Goal: Task Accomplishment & Management: Use online tool/utility

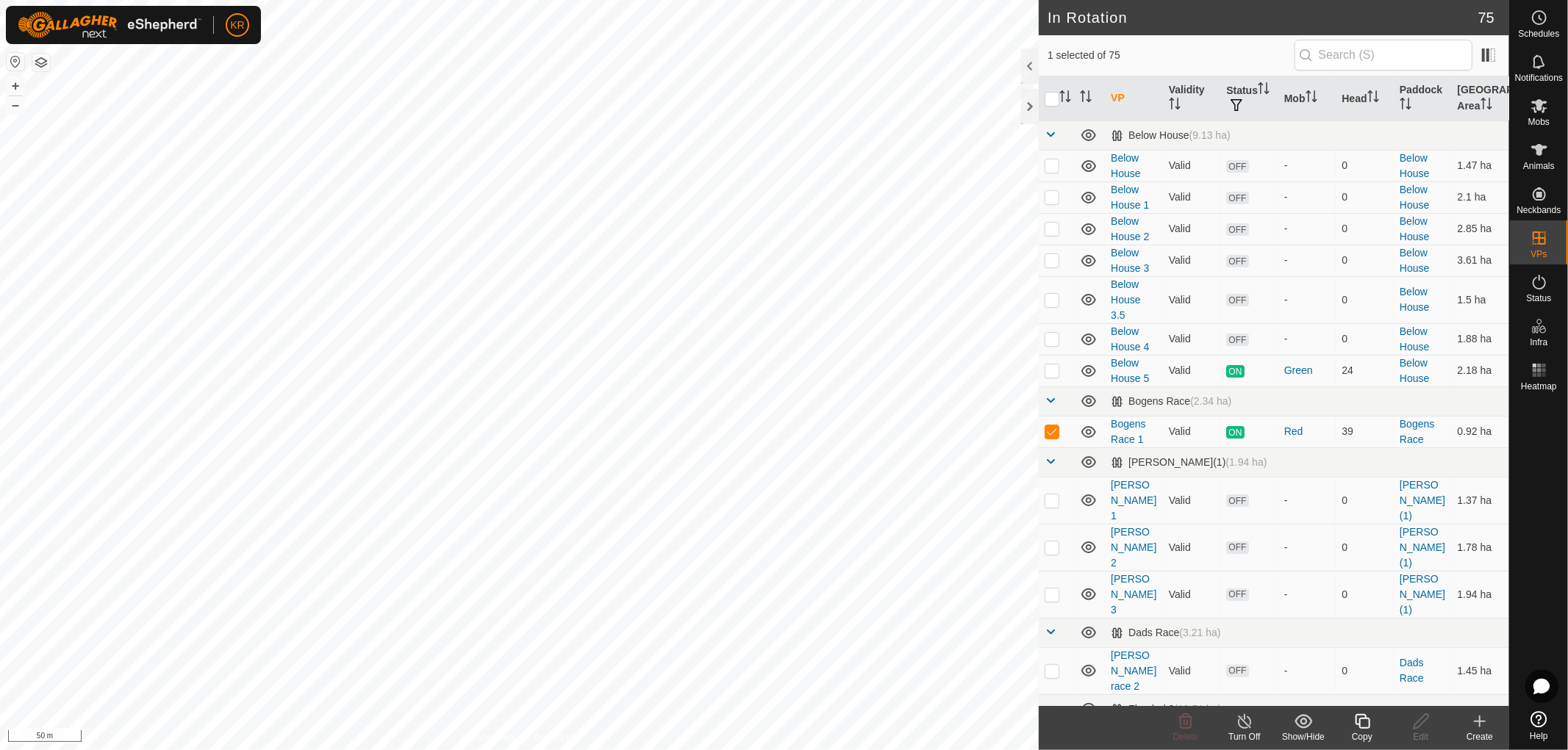
click at [1363, 724] on icon at bounding box center [1362, 722] width 19 height 18
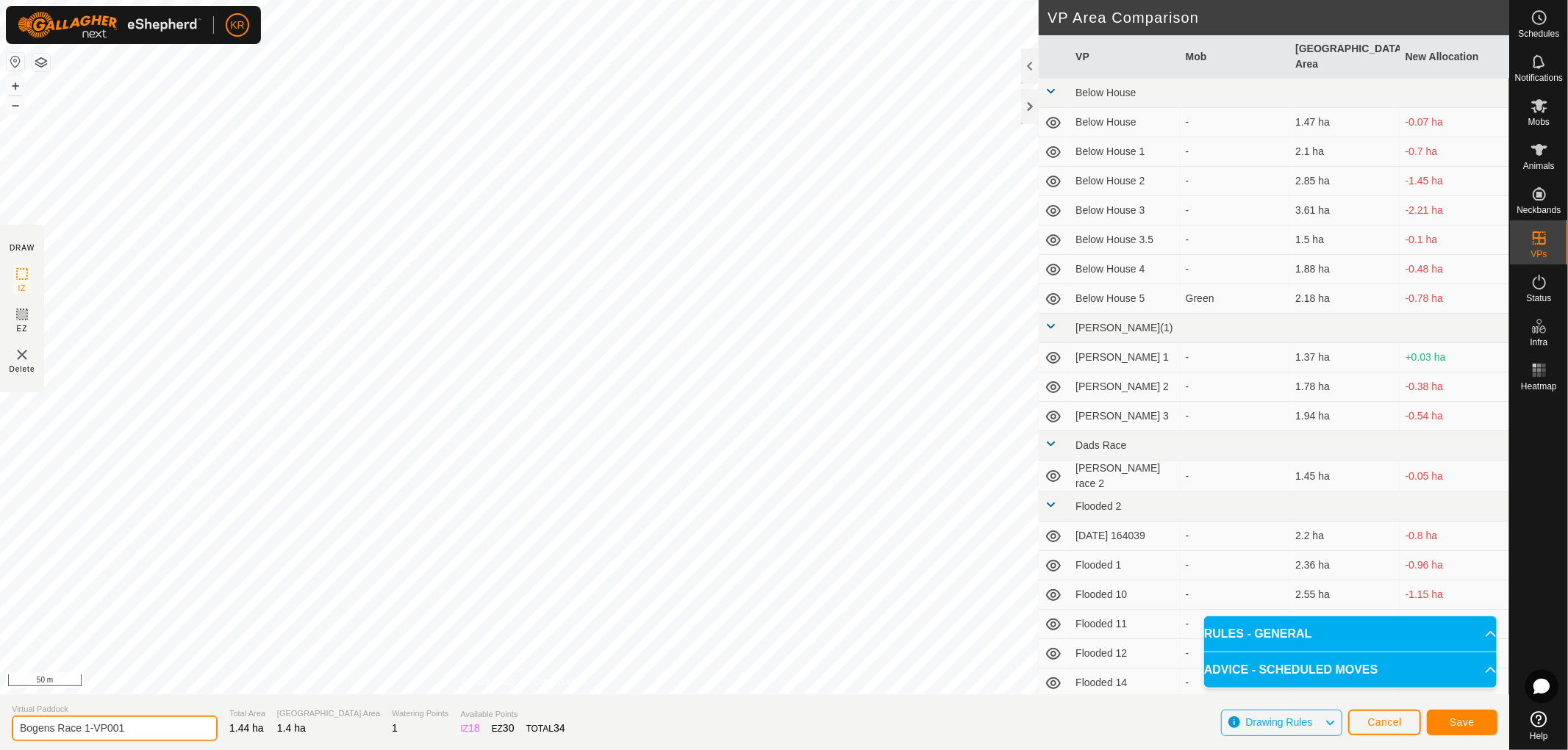
click at [152, 732] on input "Bogens Race 1-VP001" at bounding box center [114, 729] width 205 height 25
type input "Bogens Race 2"
click at [1479, 721] on button "Save" at bounding box center [1462, 723] width 70 height 25
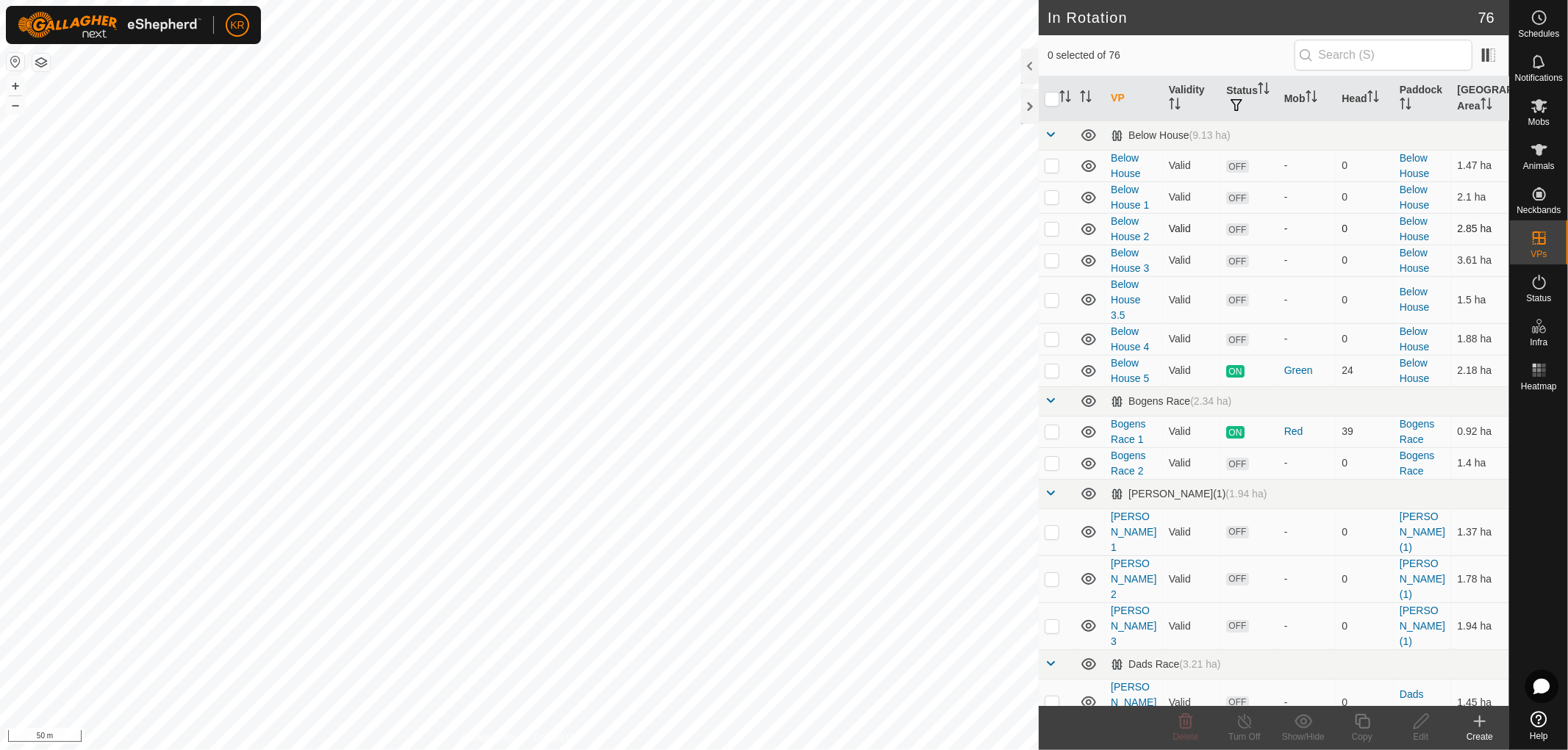
checkbox input "true"
click at [1362, 723] on icon at bounding box center [1362, 722] width 19 height 18
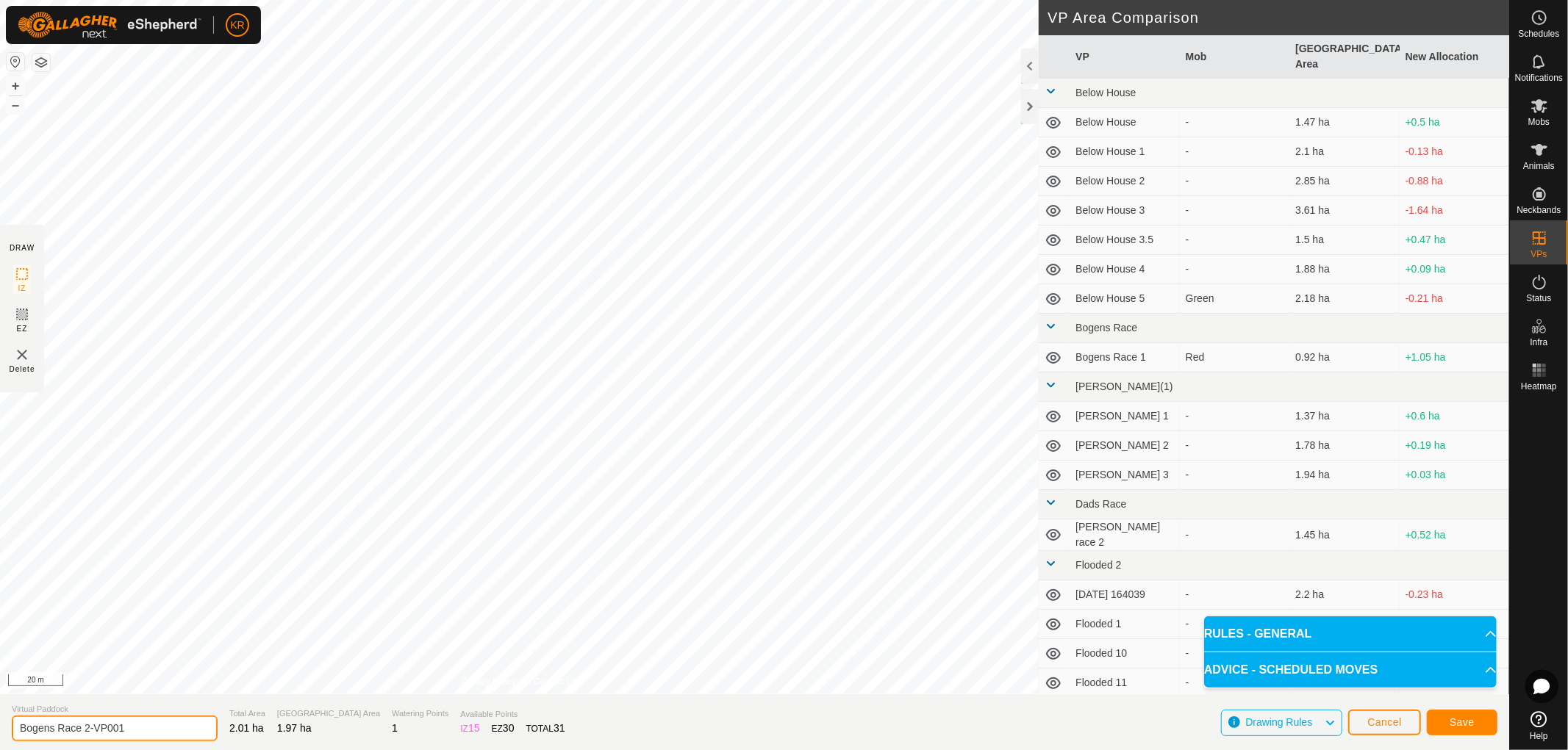
click at [147, 729] on input "Bogens Race 2-VP001" at bounding box center [114, 729] width 205 height 25
type input "Bogens Race 3"
click at [1457, 717] on span "Save" at bounding box center [1462, 723] width 25 height 12
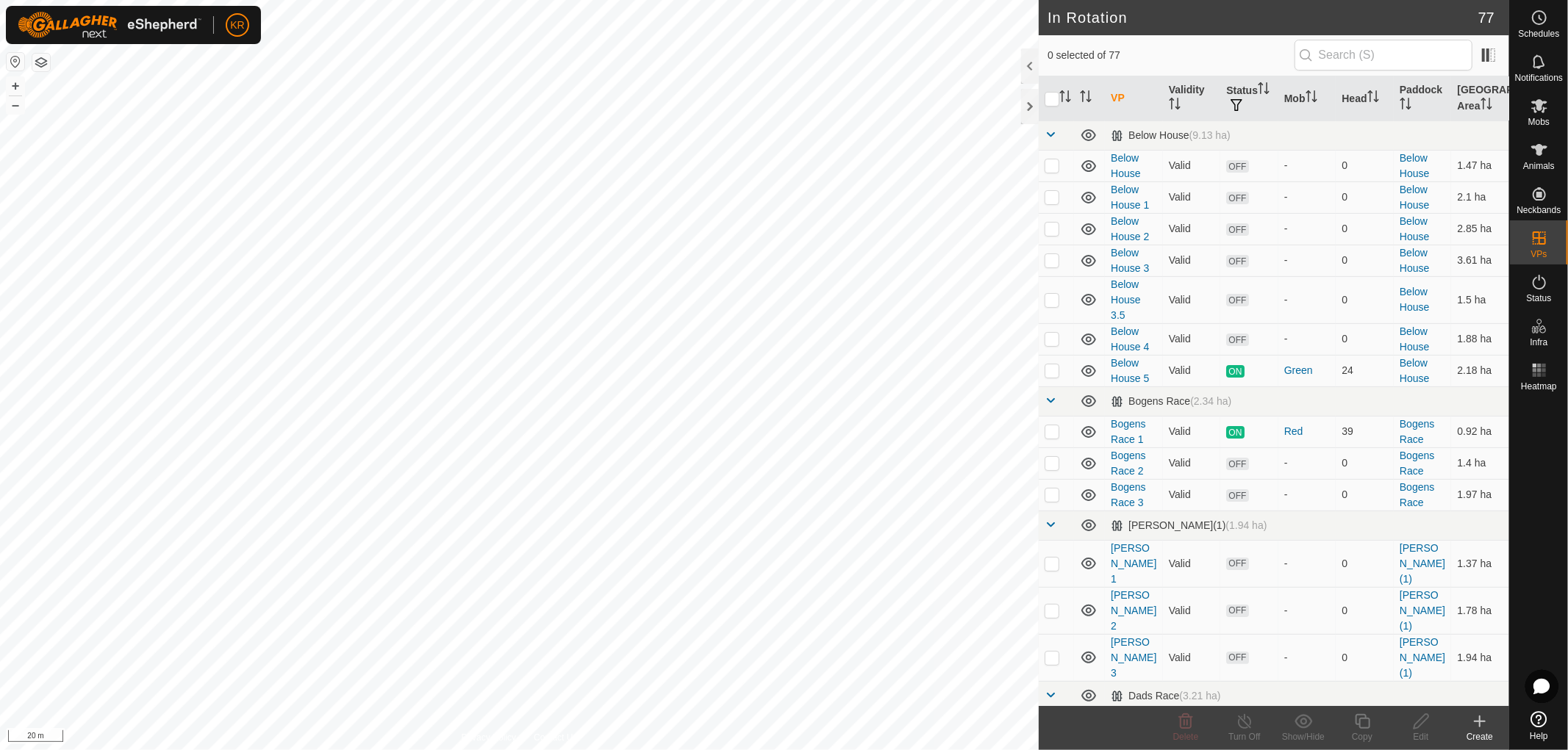
checkbox input "true"
click at [1358, 732] on div "Copy" at bounding box center [1362, 737] width 58 height 14
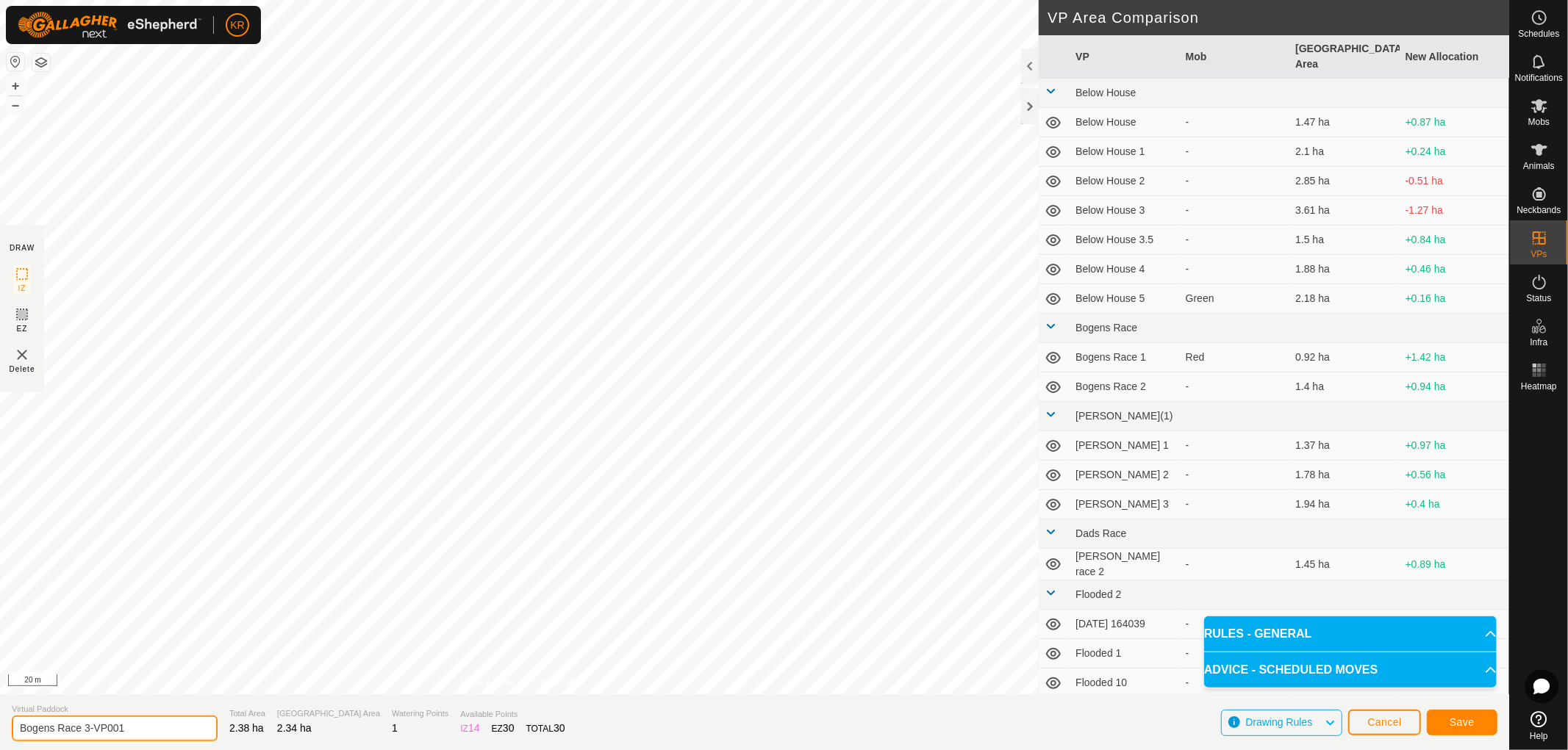
click at [169, 721] on input "Bogens Race 3-VP001" at bounding box center [114, 729] width 205 height 25
type input "Bogens Race 4"
click at [1477, 721] on button "Save" at bounding box center [1462, 723] width 70 height 25
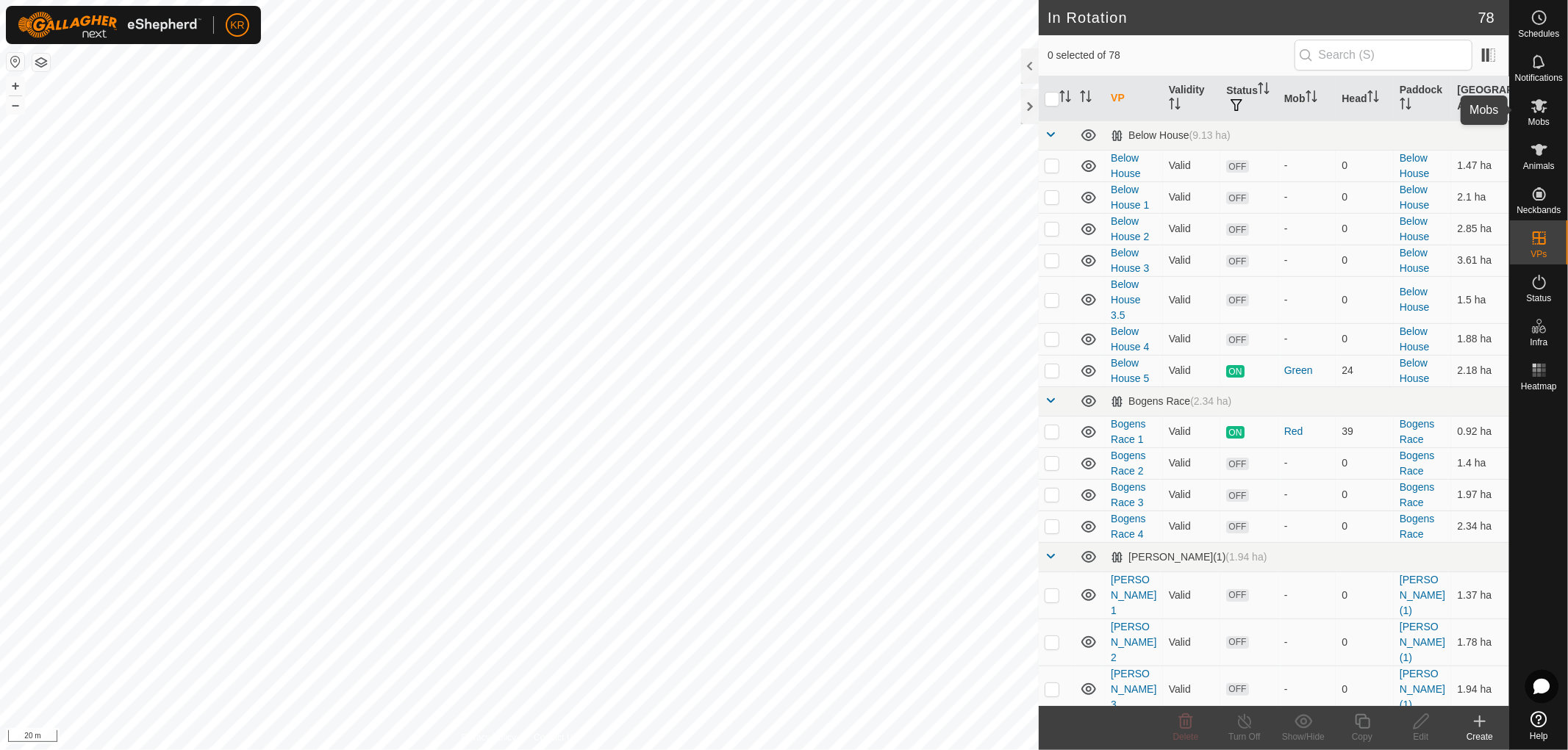
click at [1541, 108] on icon at bounding box center [1539, 106] width 18 height 18
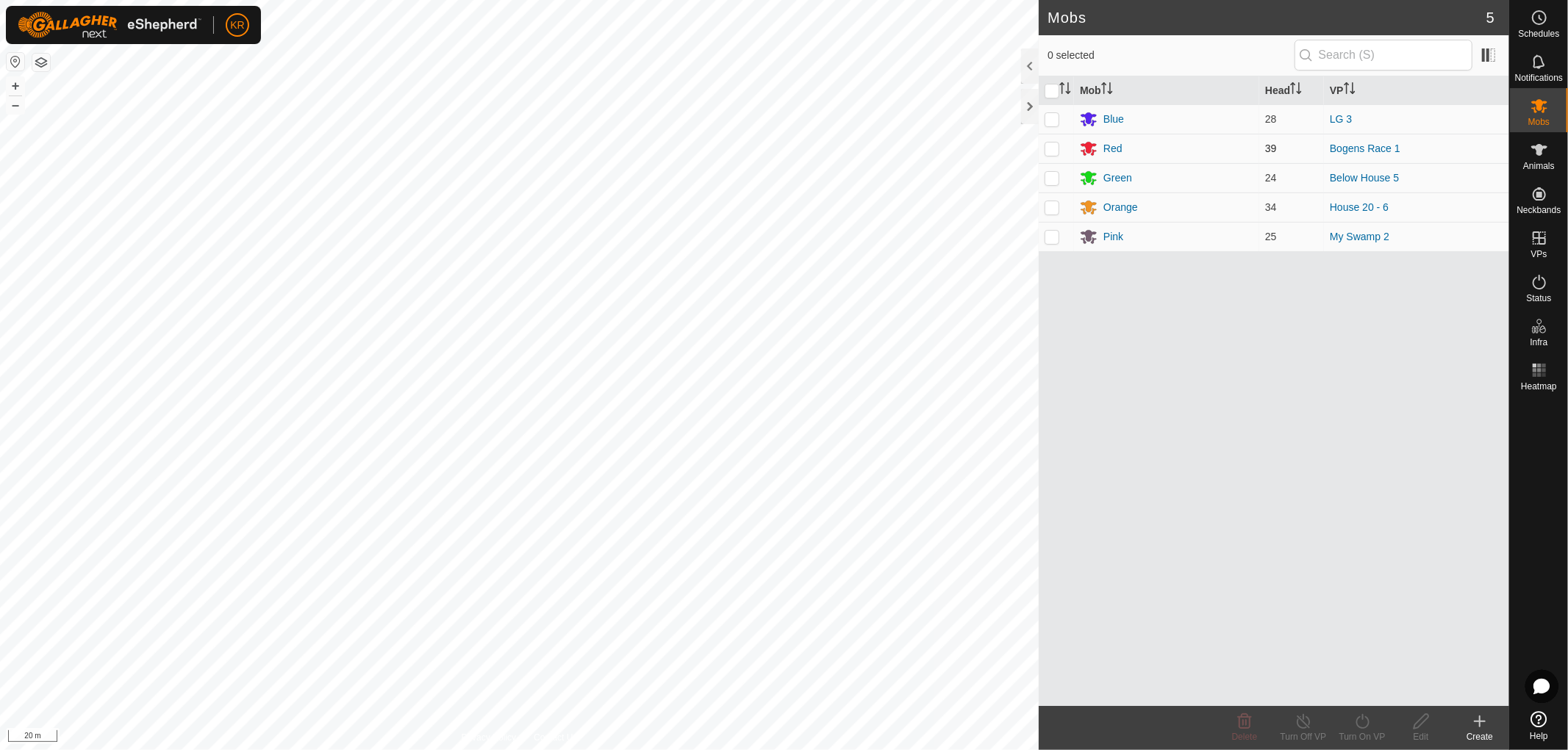
click at [1054, 143] on p-checkbox at bounding box center [1051, 148] width 15 height 12
checkbox input "true"
click at [1362, 728] on icon at bounding box center [1362, 722] width 19 height 18
click at [1369, 656] on link "Later" at bounding box center [1405, 658] width 145 height 29
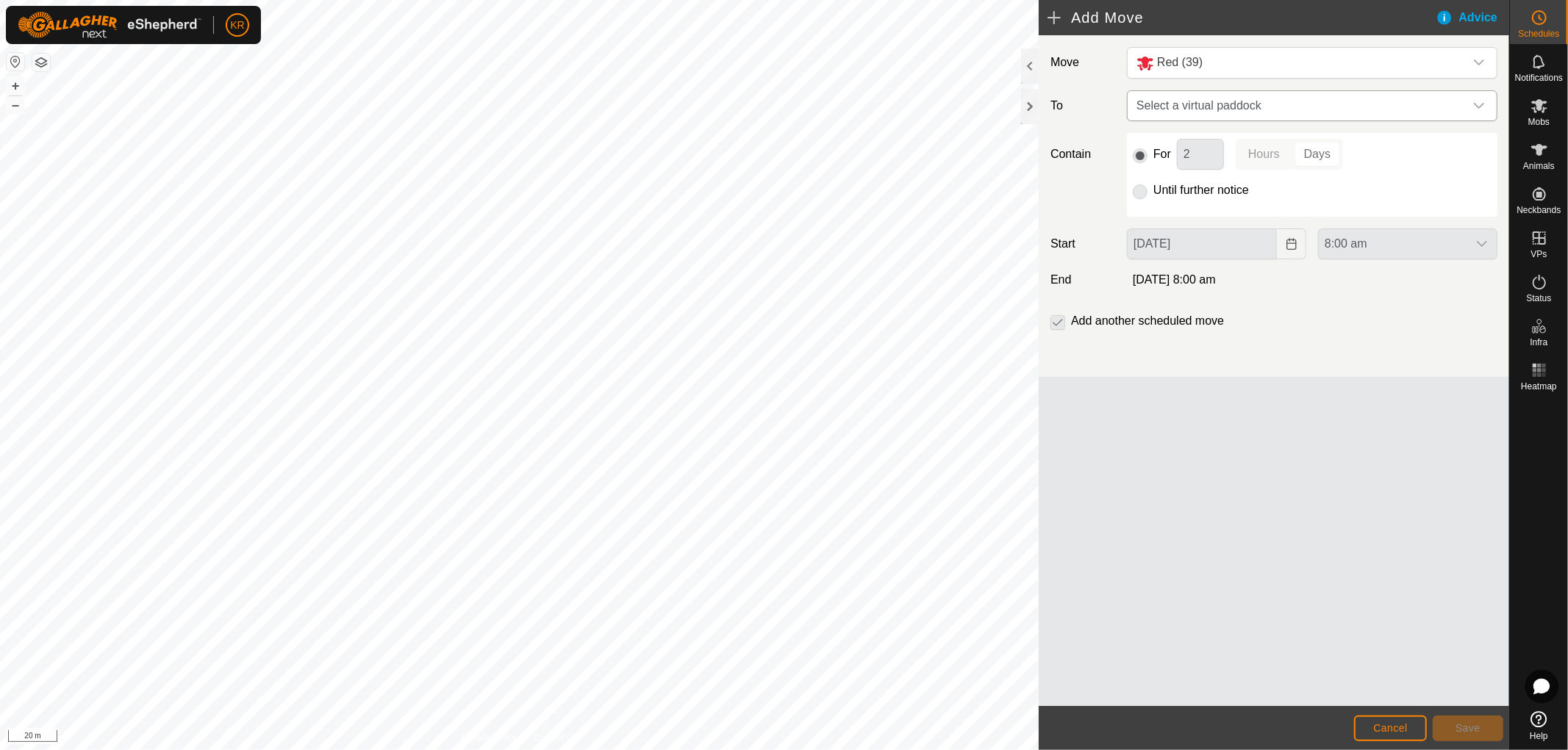
click at [1481, 103] on icon "dropdown trigger" at bounding box center [1478, 106] width 12 height 12
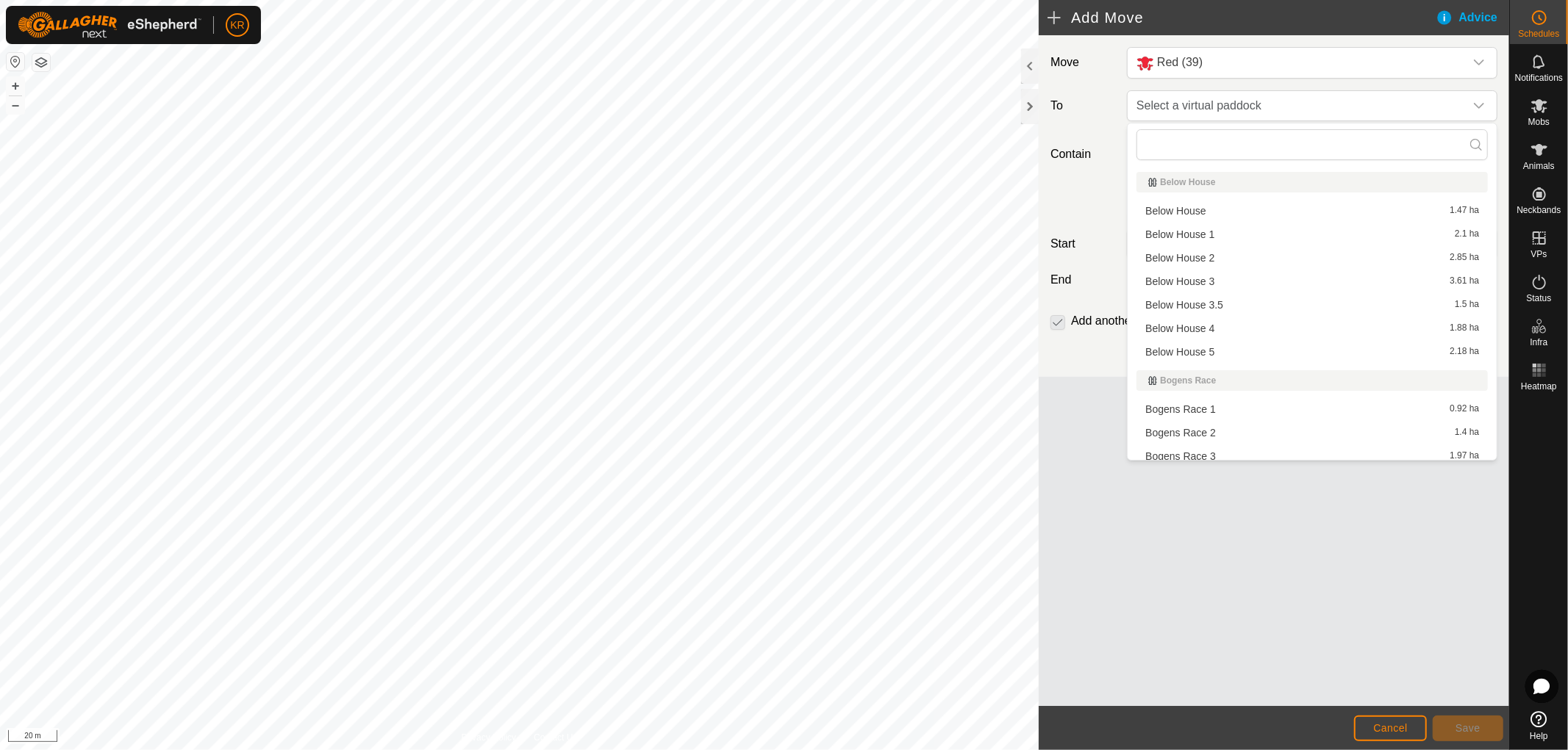
click at [1195, 431] on li "Bogens Race 2 1.4 ha" at bounding box center [1312, 432] width 352 height 22
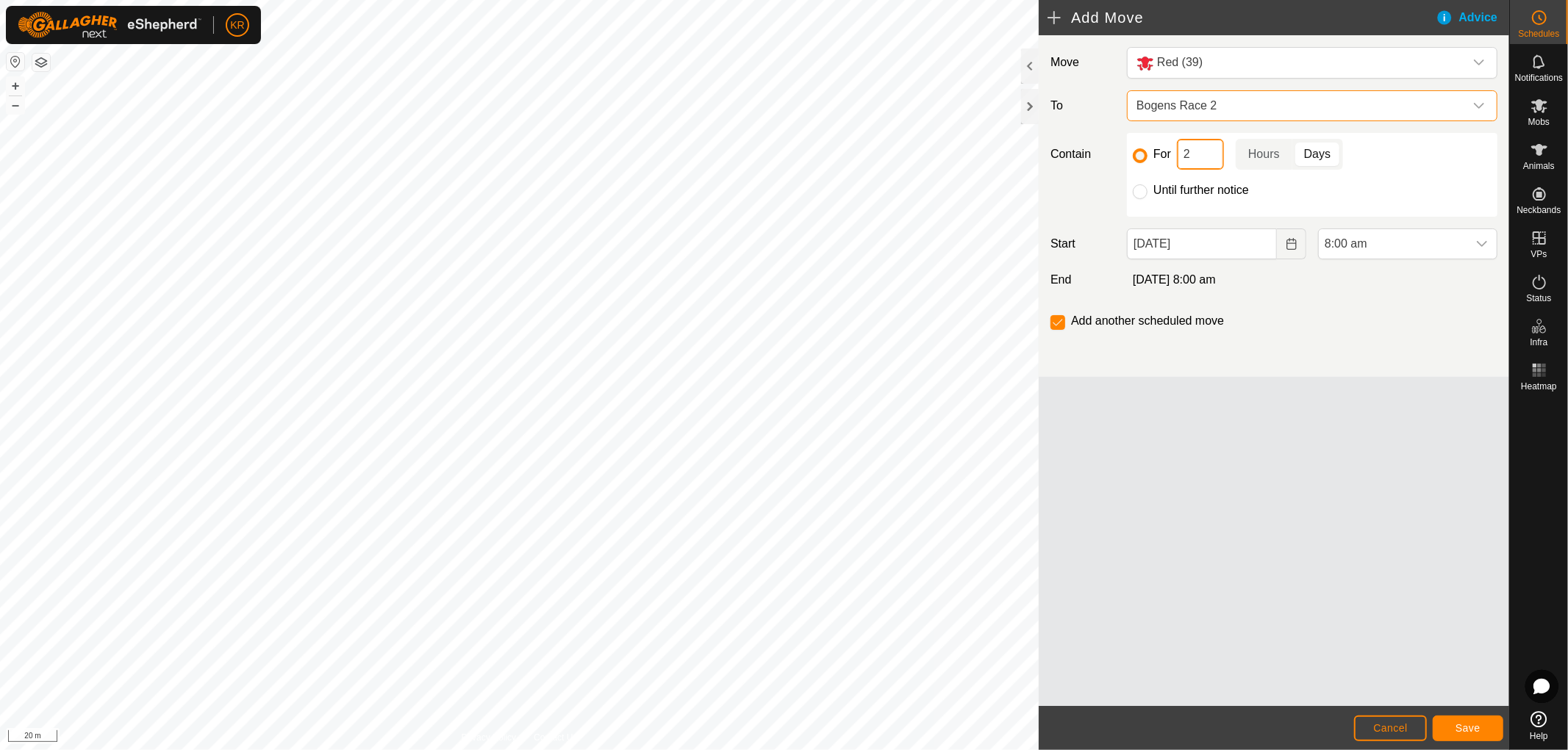
click at [1198, 152] on input "2" at bounding box center [1200, 155] width 47 height 31
type input "1"
click at [1471, 239] on div "dropdown trigger" at bounding box center [1481, 244] width 29 height 29
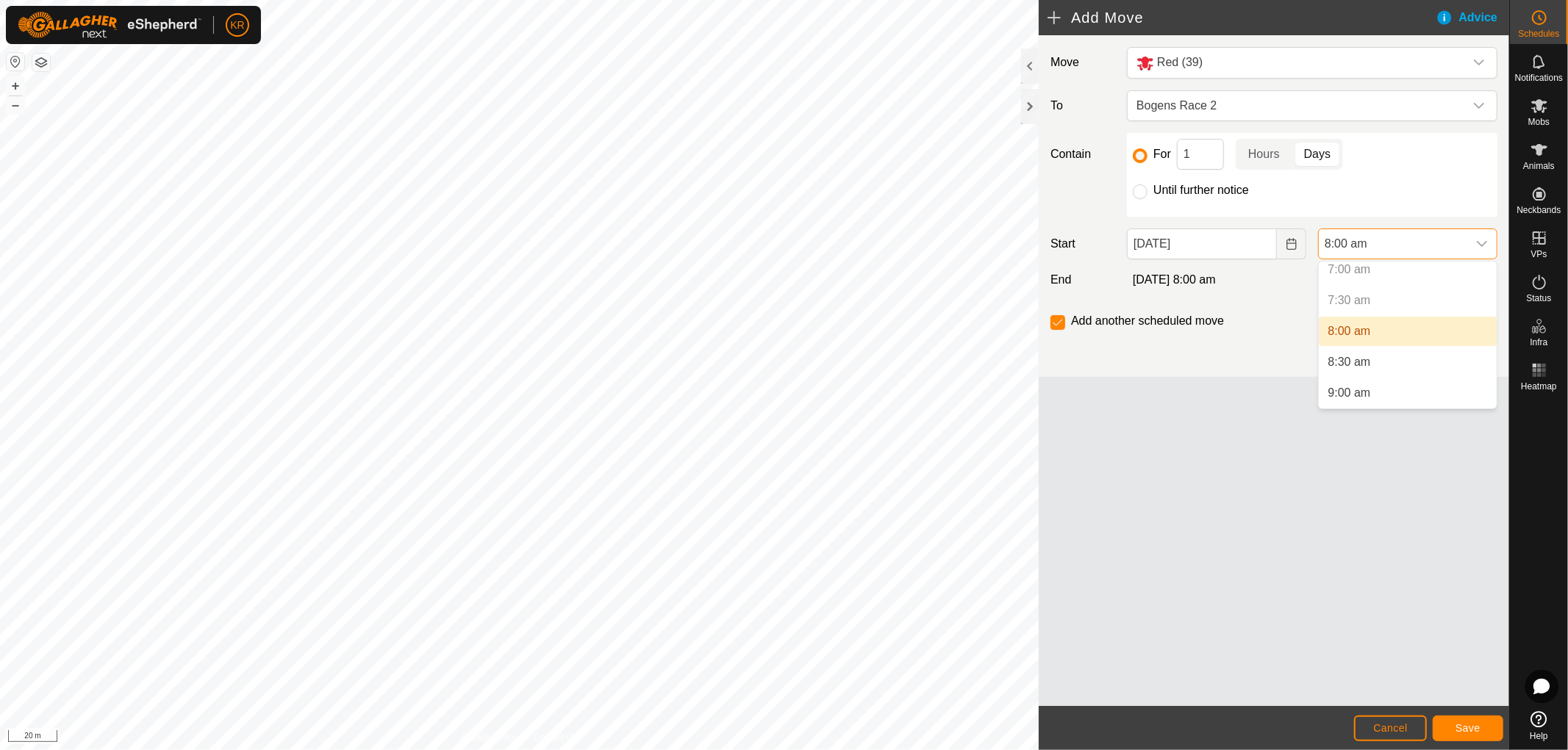
scroll to position [442, 0]
click at [1380, 388] on li "9:00 am" at bounding box center [1407, 391] width 178 height 29
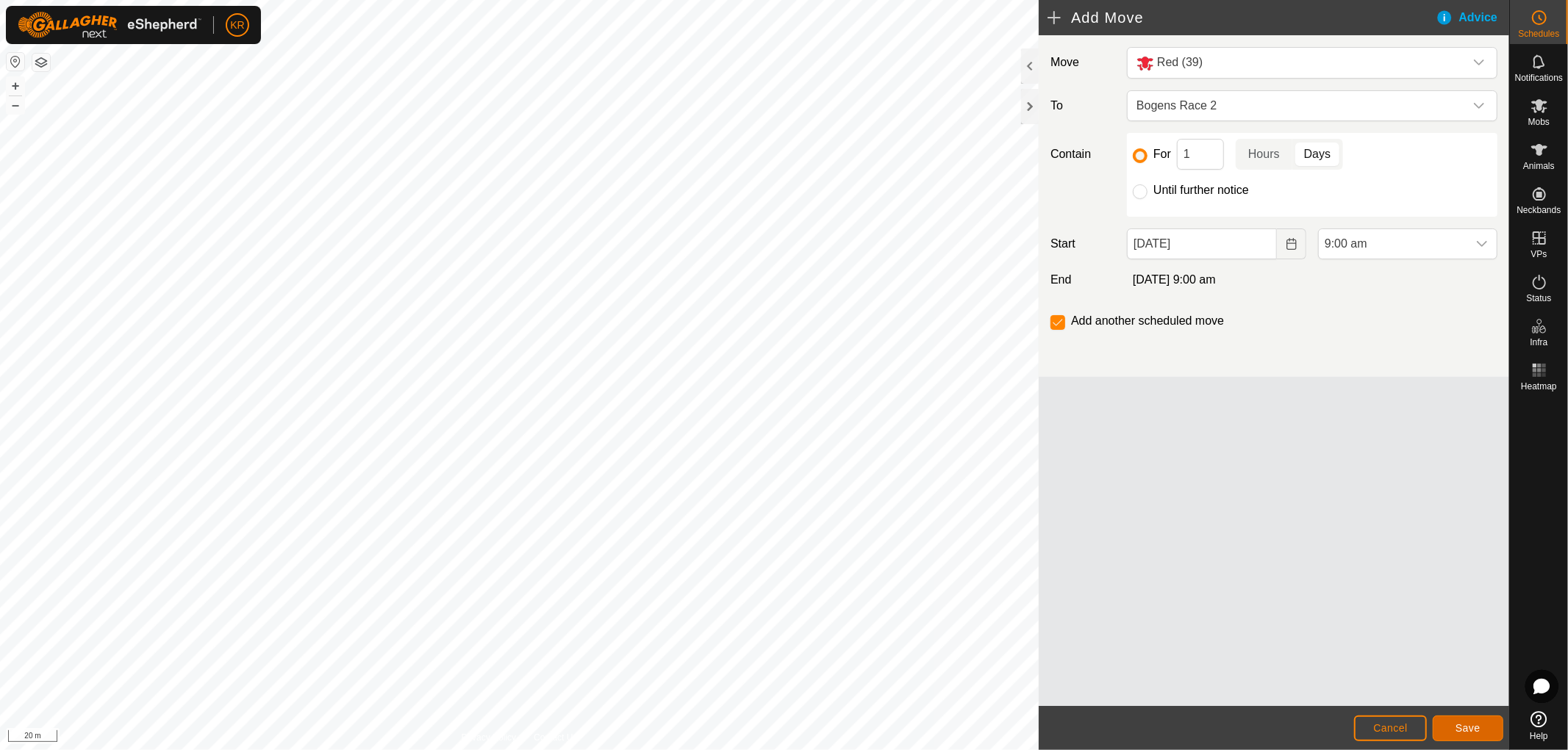
click at [1465, 721] on button "Save" at bounding box center [1468, 729] width 70 height 25
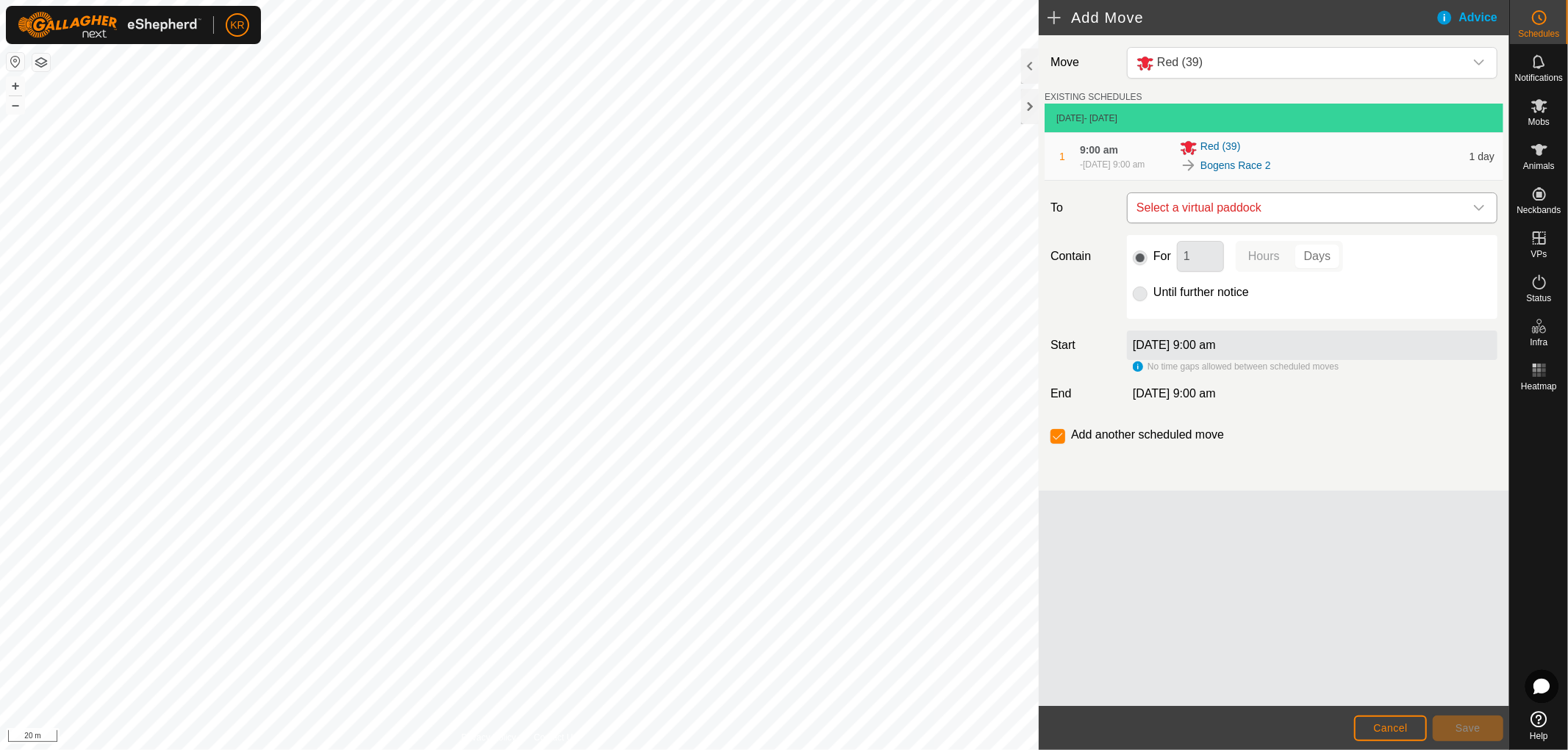
click at [1479, 209] on icon "dropdown trigger" at bounding box center [1478, 208] width 12 height 12
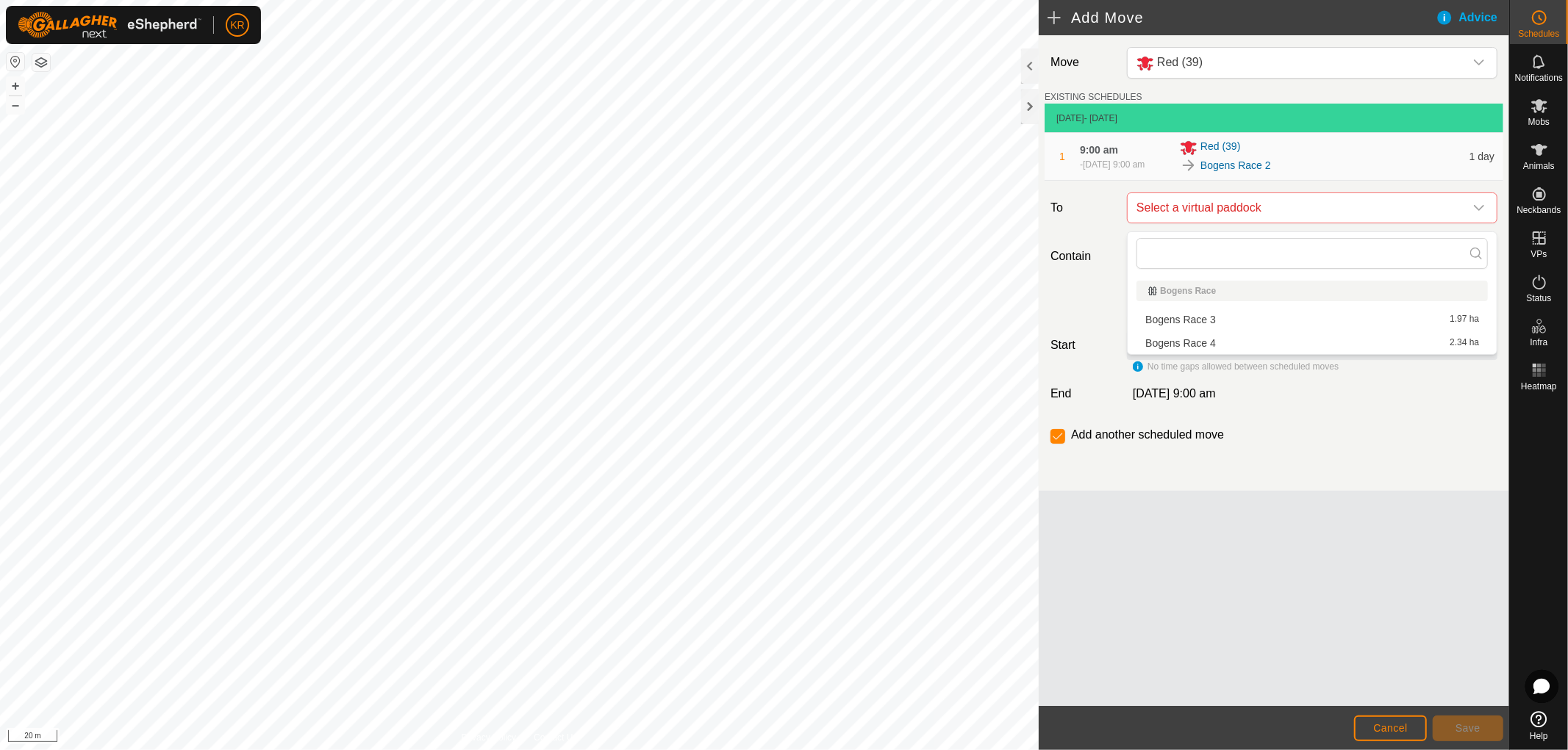
click at [1196, 319] on li "Bogens Race 3 1.97 ha" at bounding box center [1312, 319] width 352 height 22
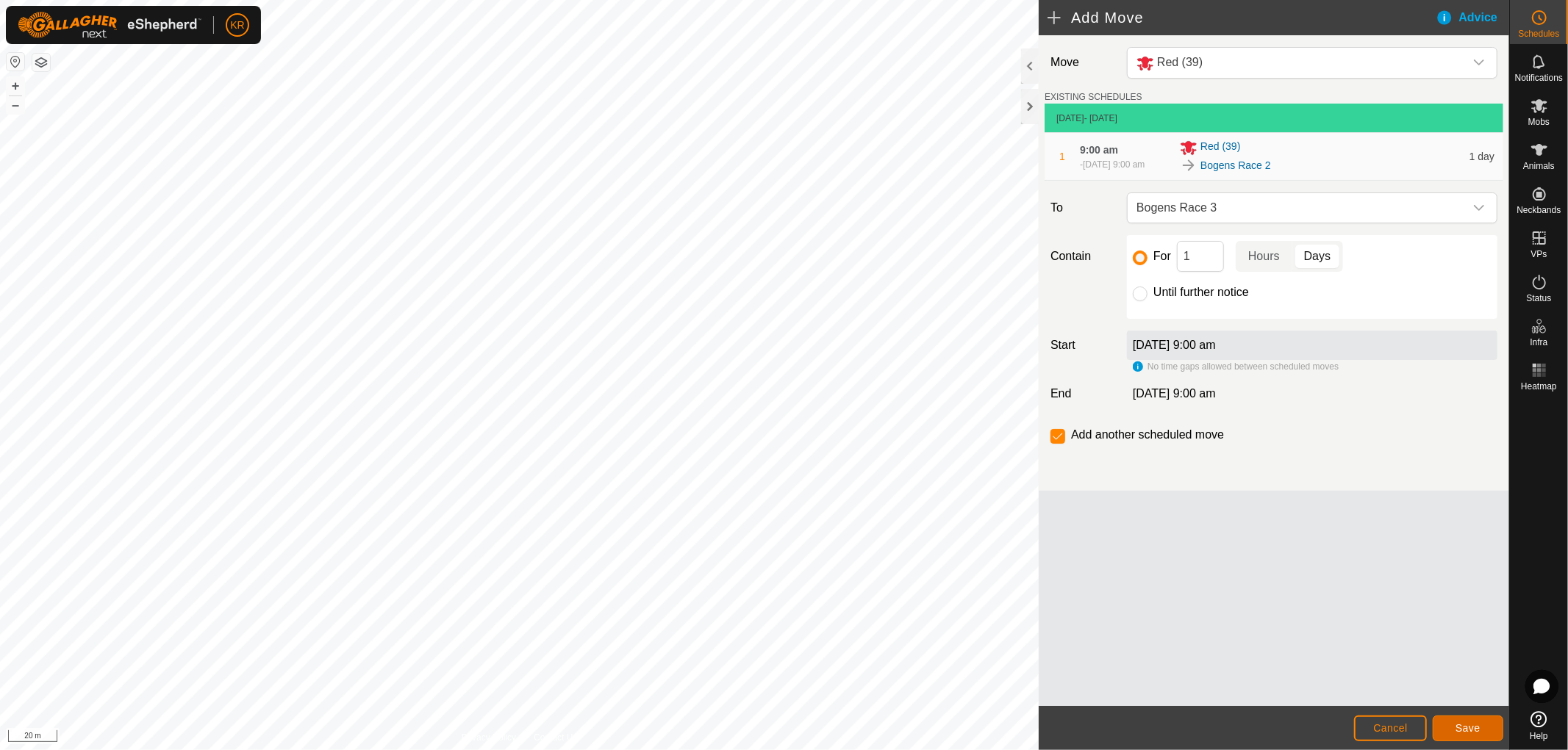
click at [1460, 721] on button "Save" at bounding box center [1468, 729] width 70 height 25
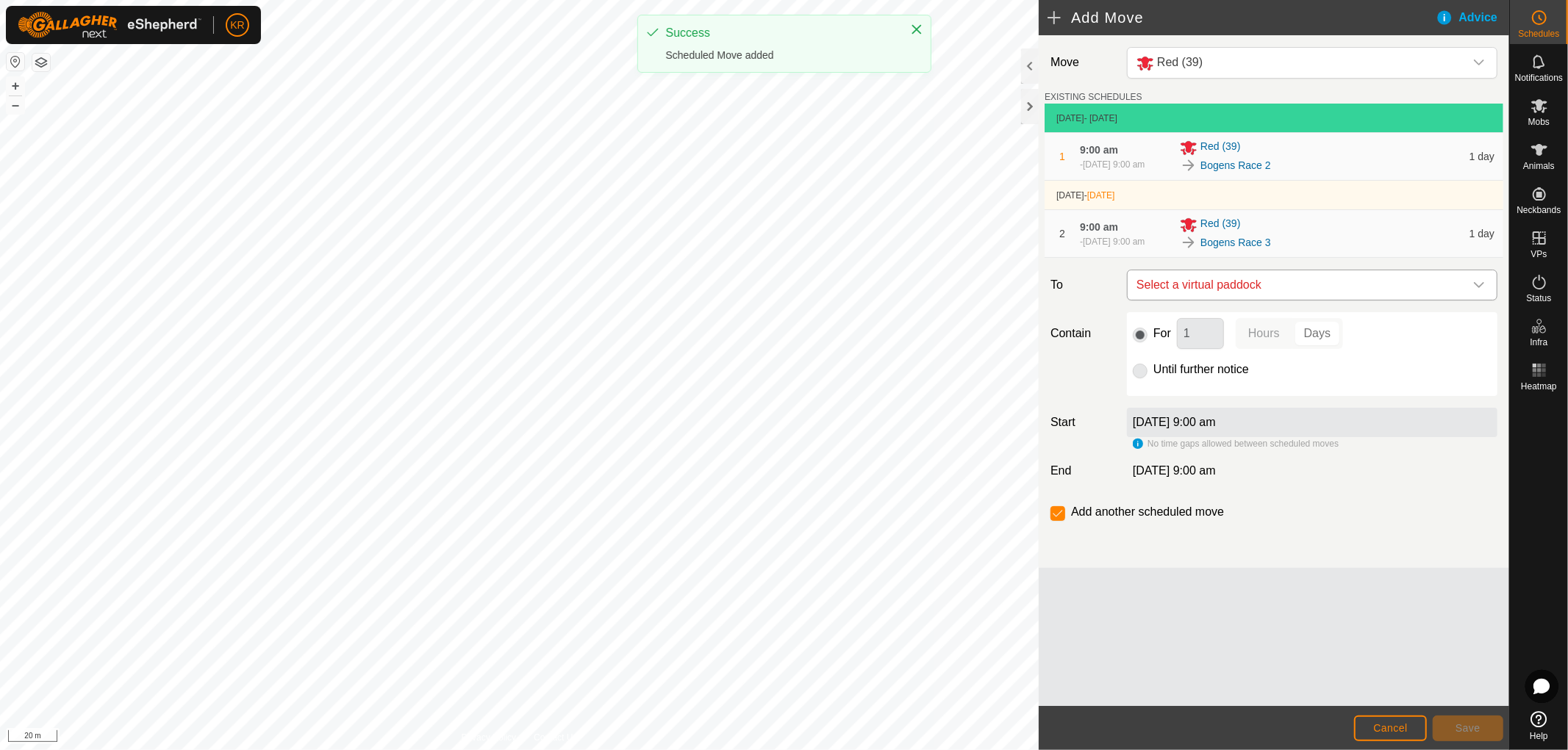
click at [1472, 297] on div "dropdown trigger" at bounding box center [1478, 285] width 29 height 29
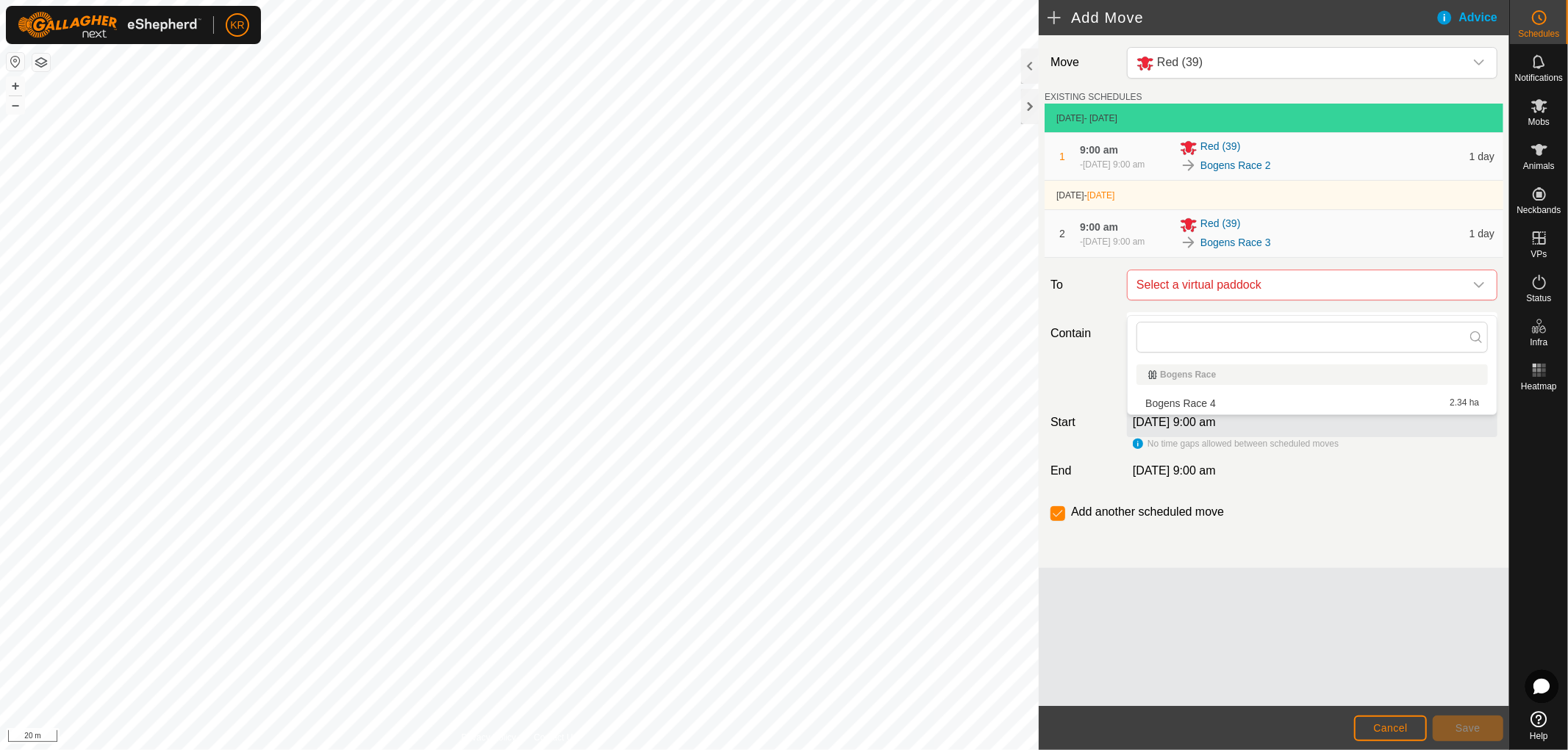
click at [1230, 404] on li "Bogens Race 4 2.34 ha" at bounding box center [1312, 403] width 352 height 22
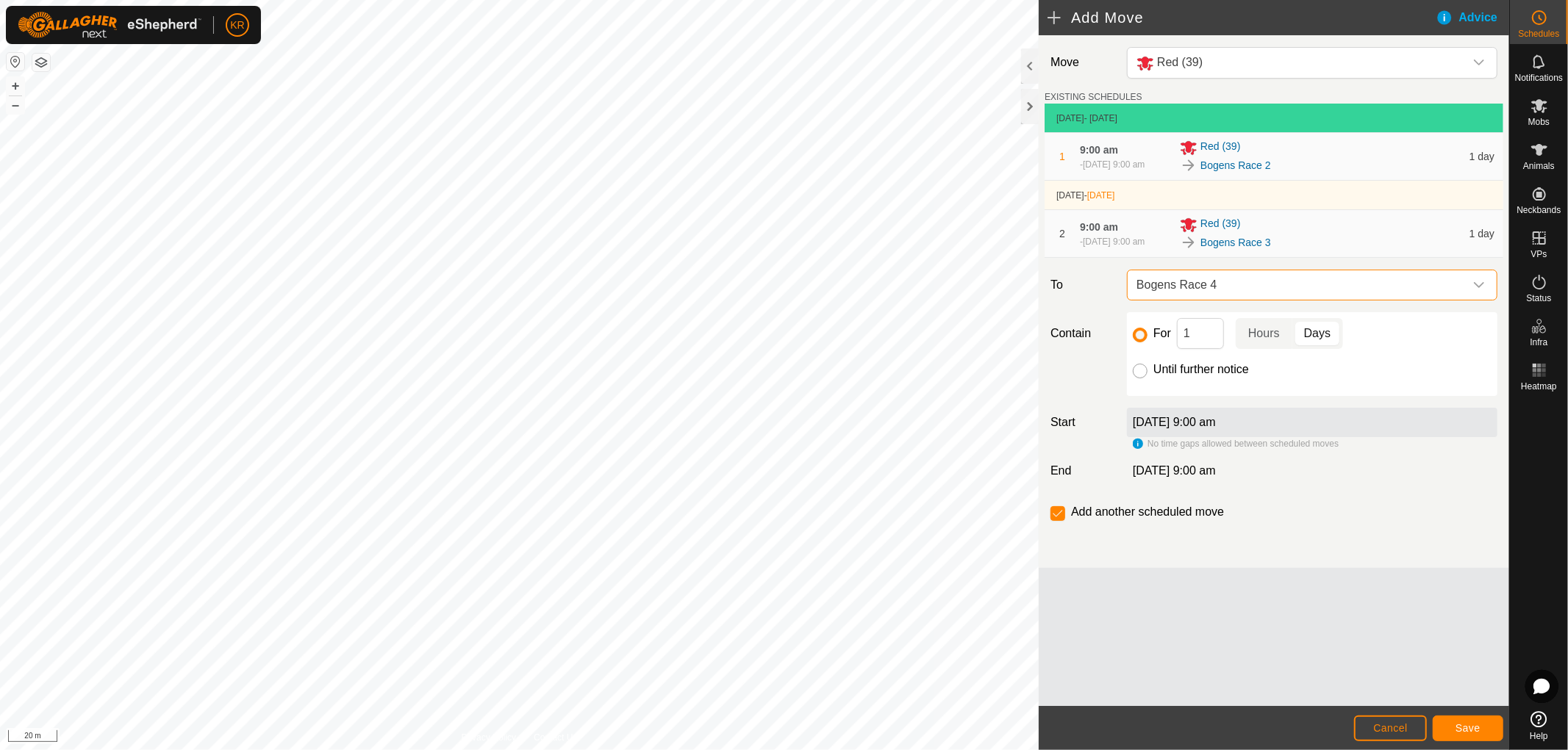
click at [1144, 379] on input "Until further notice" at bounding box center [1139, 371] width 15 height 15
radio input "true"
checkbox input "false"
click at [1473, 723] on span "Save" at bounding box center [1468, 729] width 25 height 12
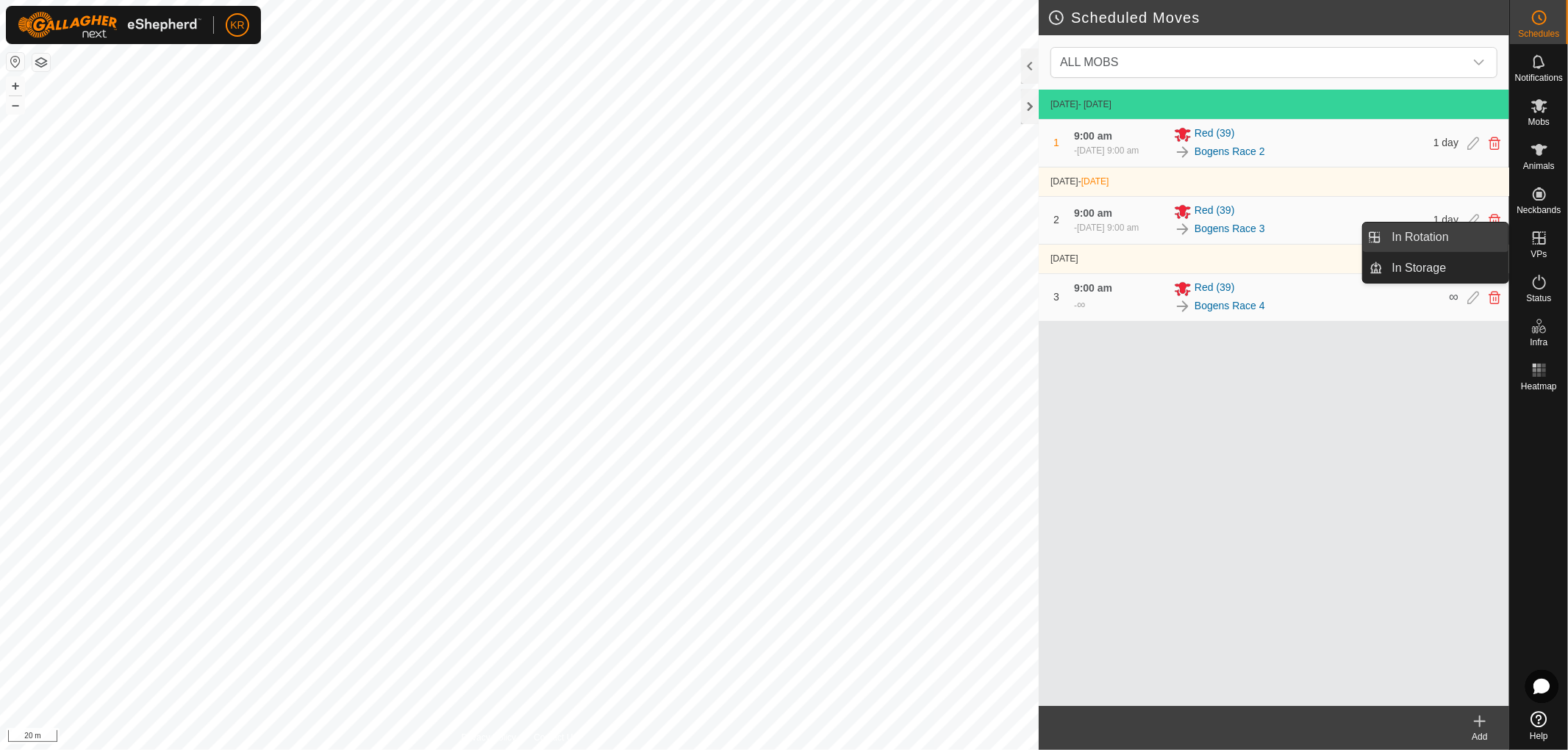
click at [1478, 232] on link "In Rotation" at bounding box center [1445, 238] width 126 height 29
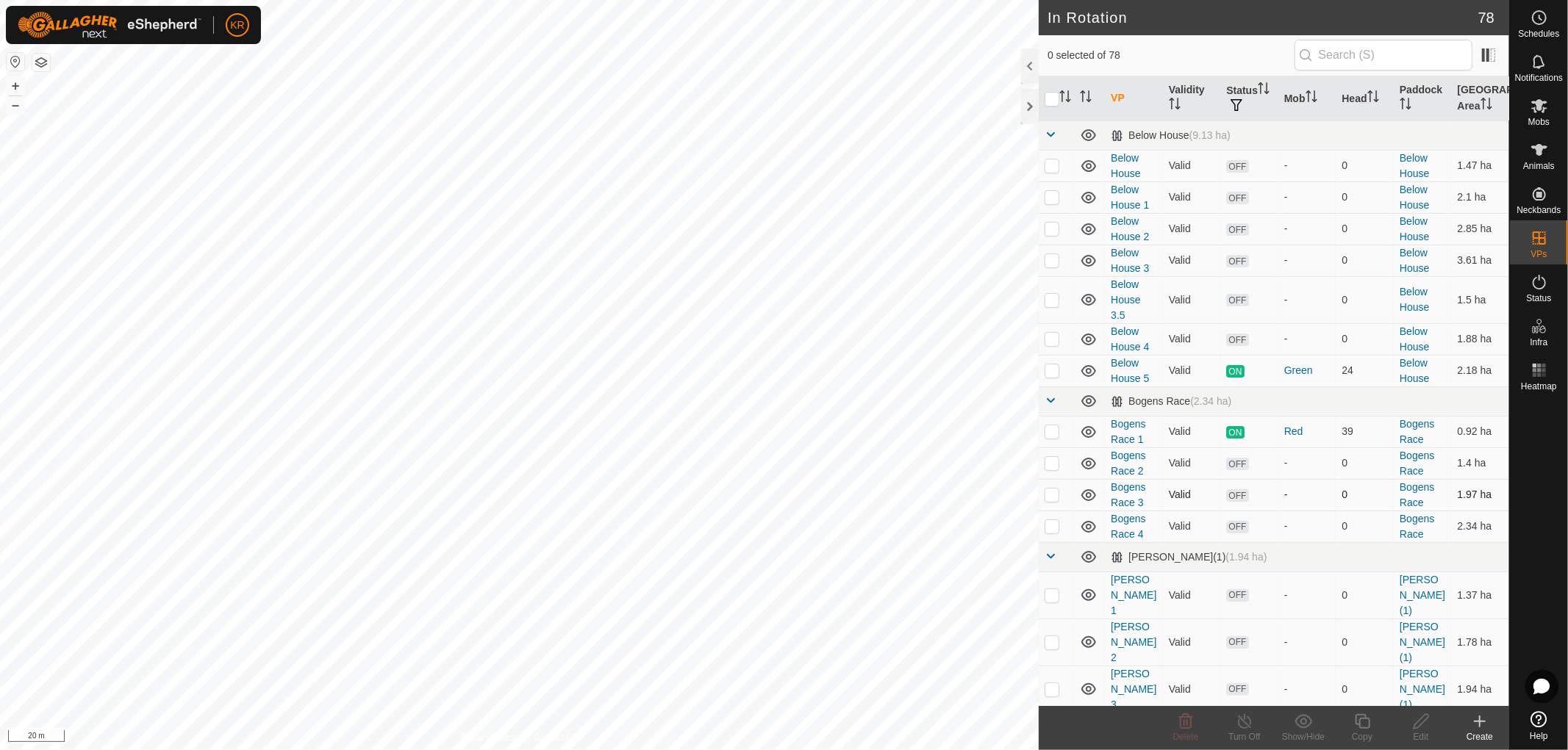
checkbox input "true"
click at [1357, 729] on icon at bounding box center [1362, 722] width 19 height 18
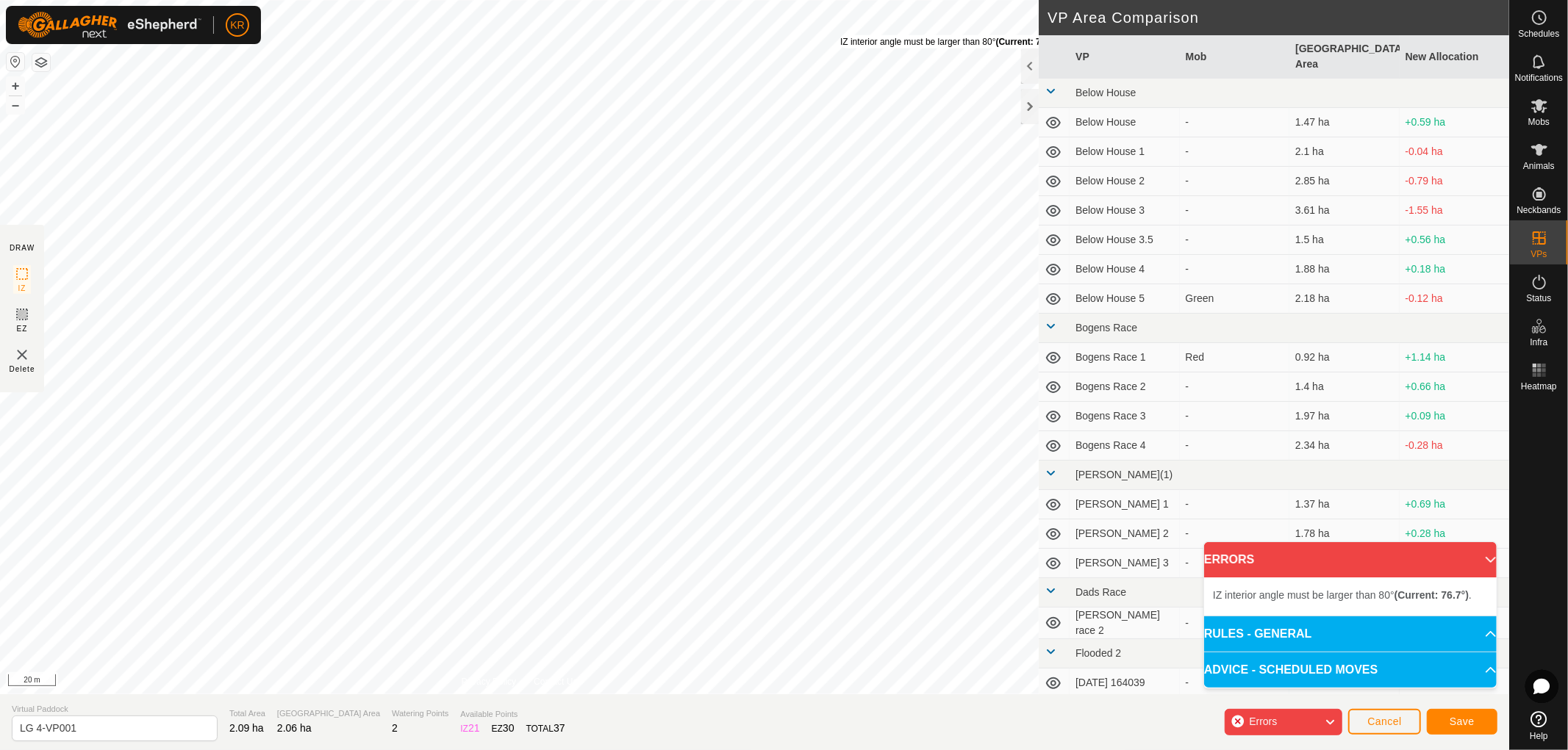
click at [840, 35] on div "IZ interior angle must be larger than 80° (Current: 76.7°) ." at bounding box center [952, 42] width 222 height 14
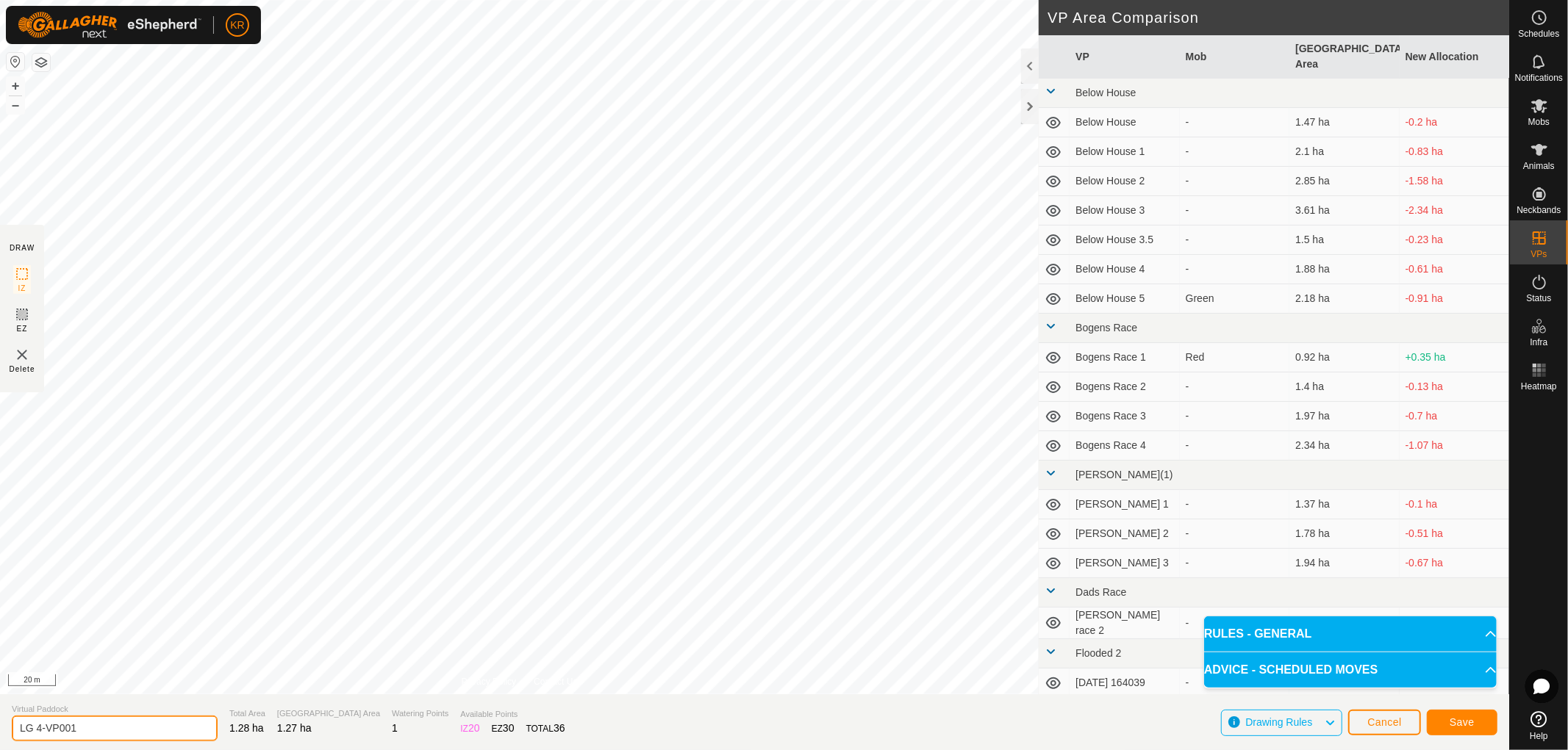
click at [96, 729] on input "LG 4-VP001" at bounding box center [114, 729] width 205 height 25
type input "LG 5"
click at [1474, 724] on span "Save" at bounding box center [1462, 723] width 25 height 12
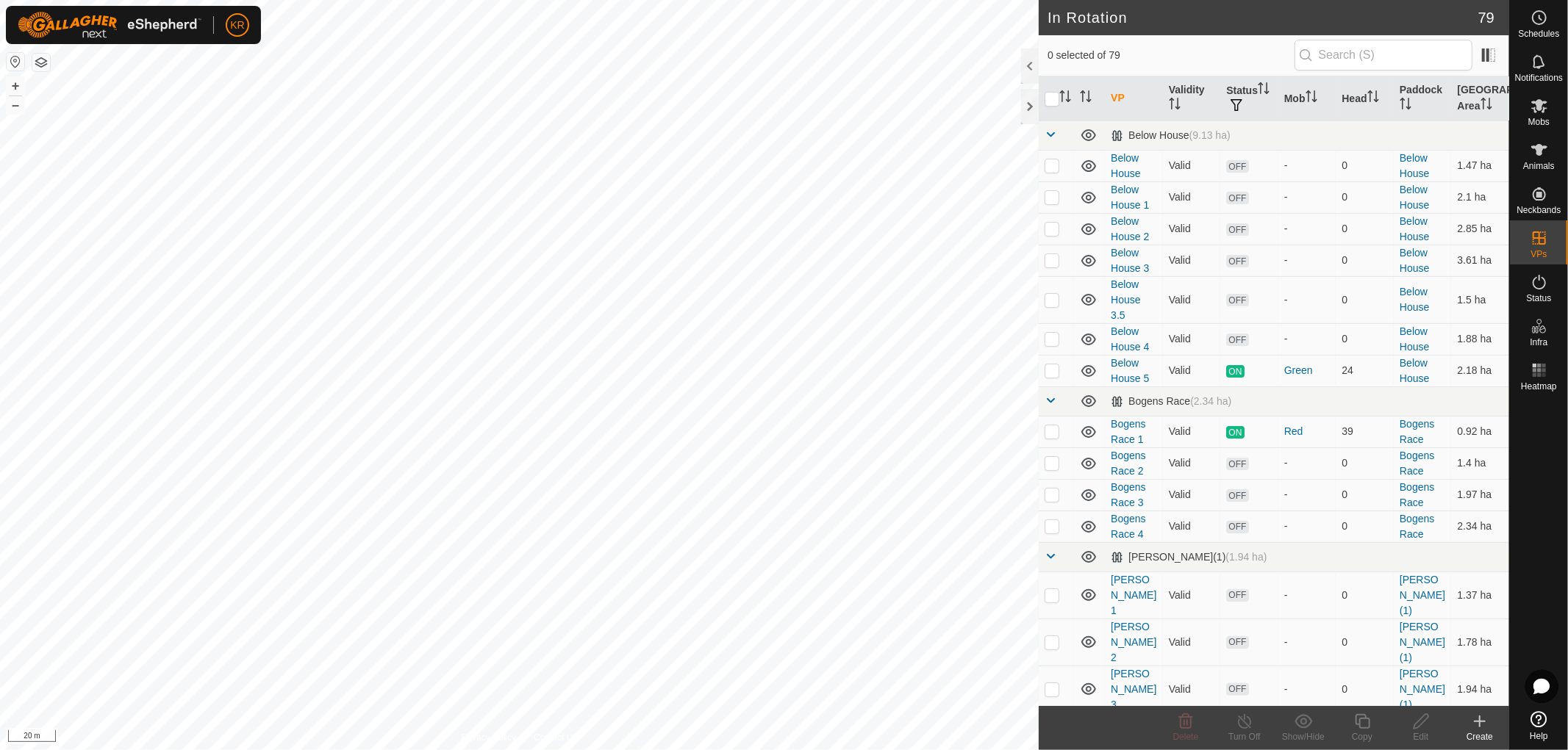
checkbox input "true"
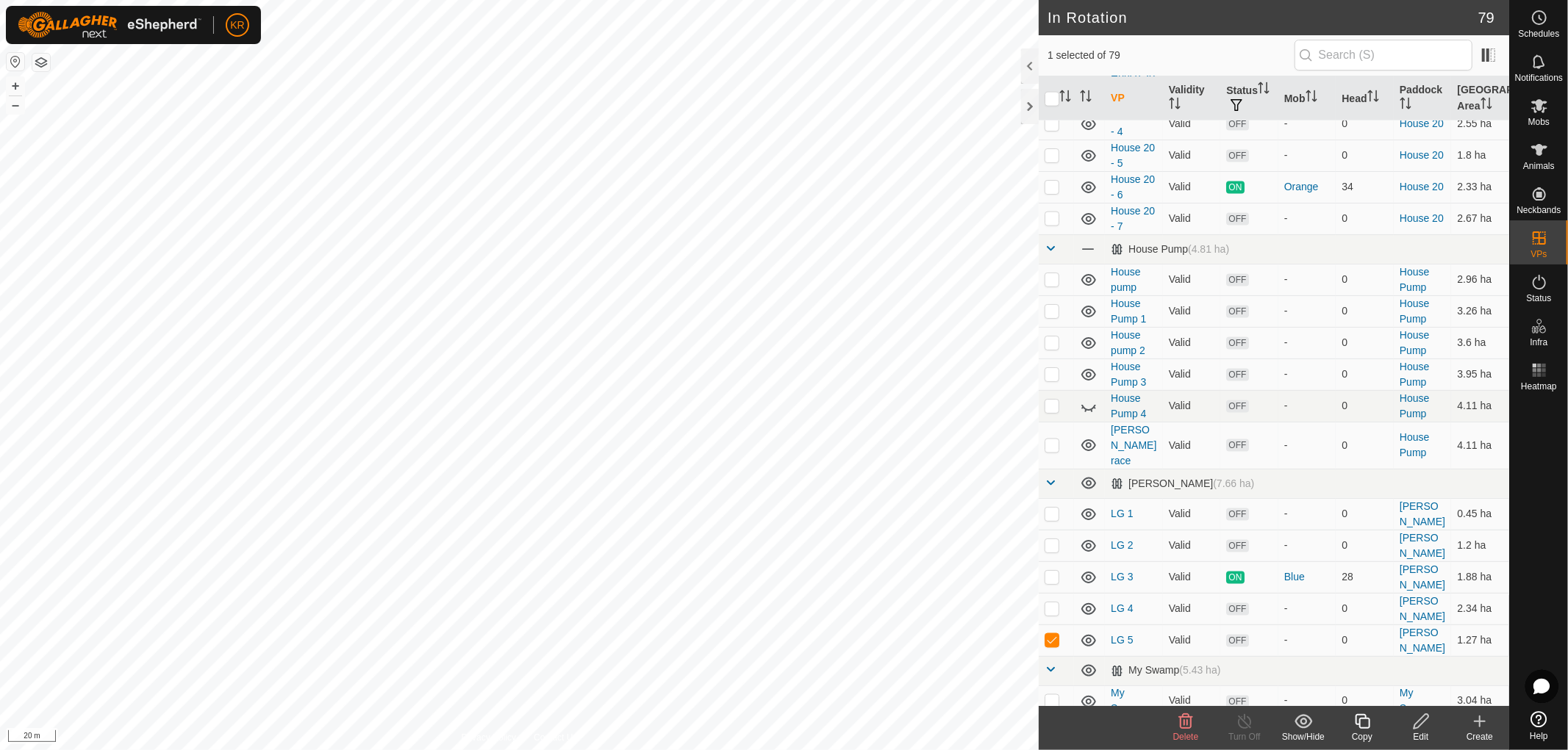
scroll to position [1760, 0]
click at [1539, 112] on icon at bounding box center [1539, 106] width 18 height 18
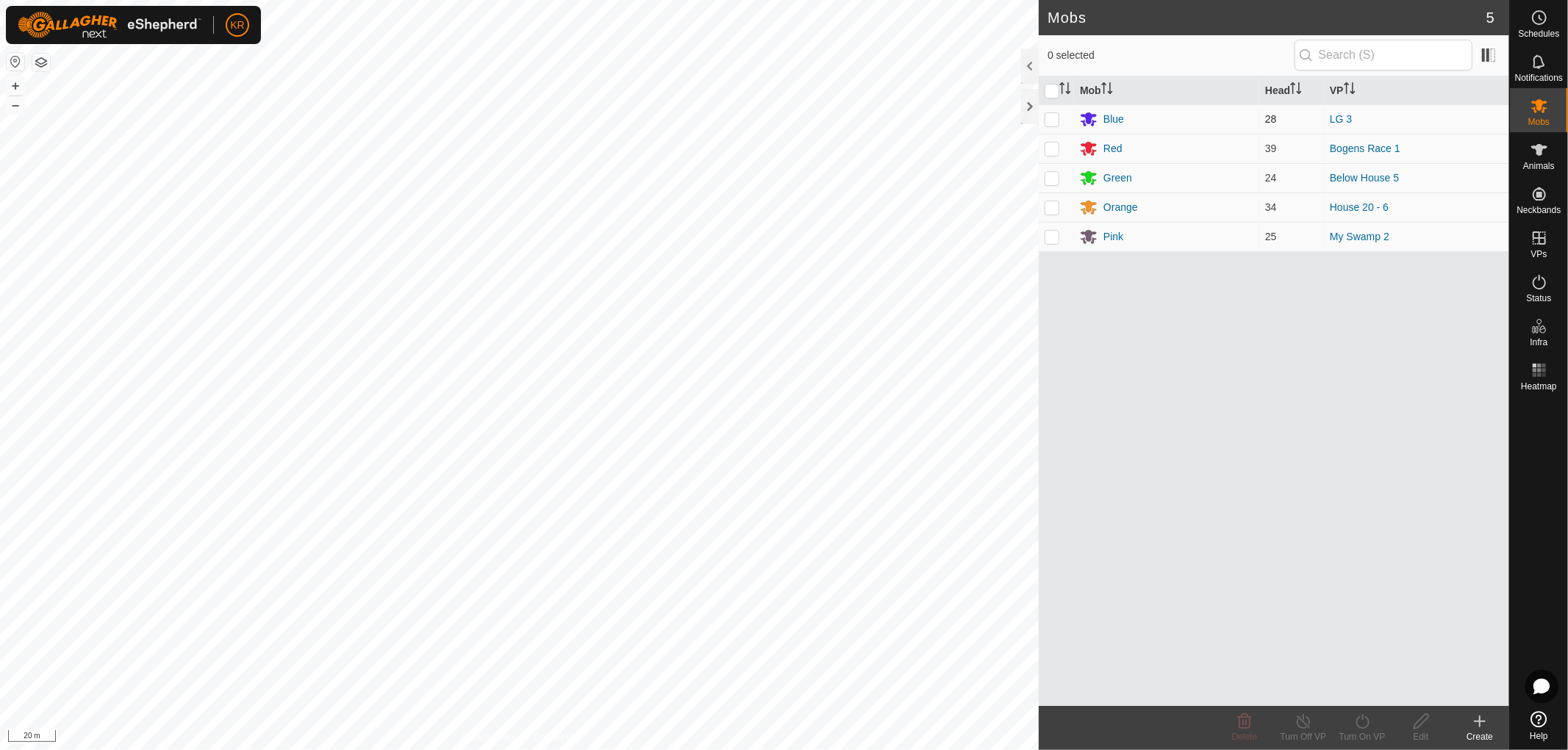
click at [1056, 118] on p-checkbox at bounding box center [1051, 119] width 15 height 12
checkbox input "true"
click at [1365, 729] on icon at bounding box center [1362, 722] width 19 height 18
click at [1368, 655] on link "Later" at bounding box center [1405, 658] width 145 height 29
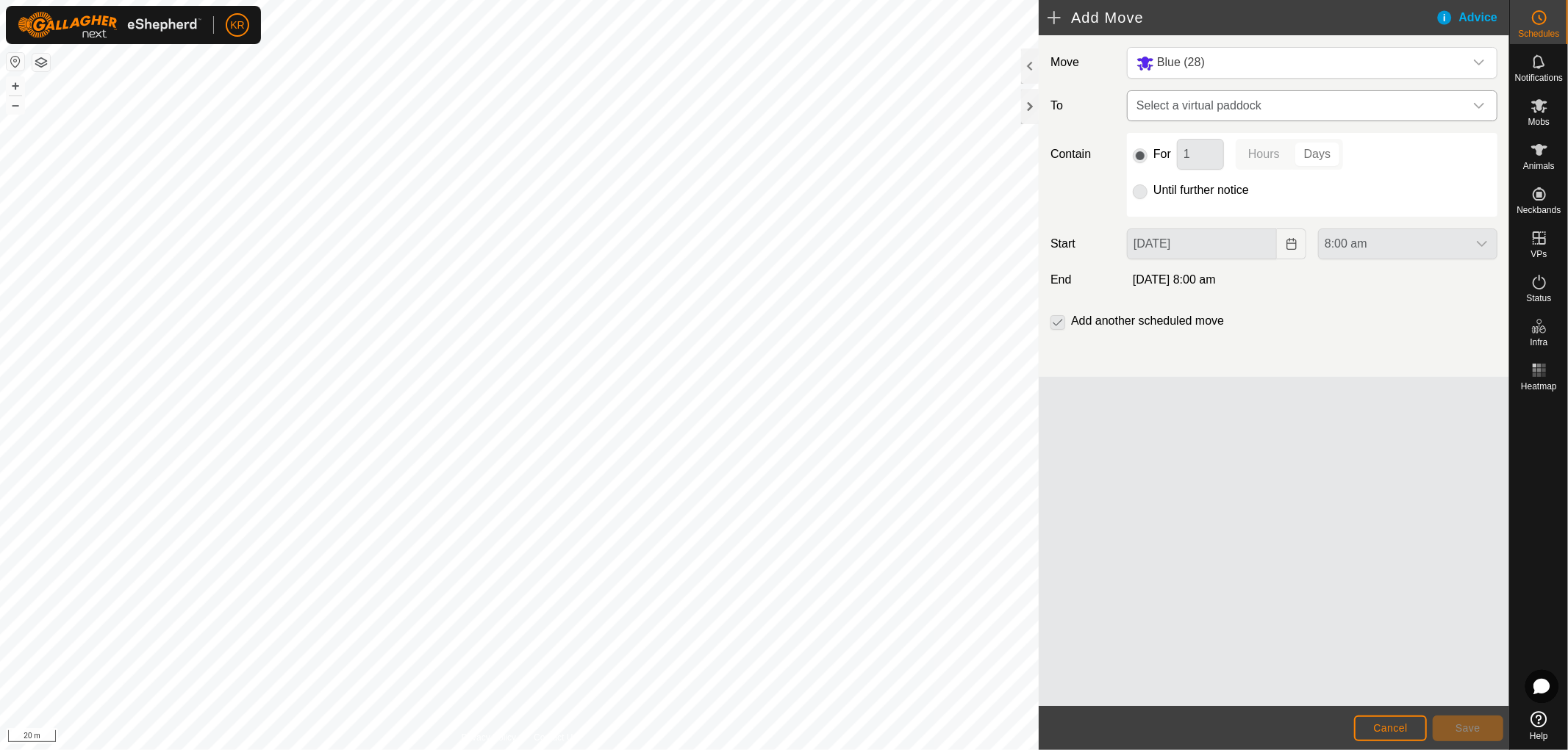
click at [1475, 100] on icon "dropdown trigger" at bounding box center [1478, 106] width 12 height 12
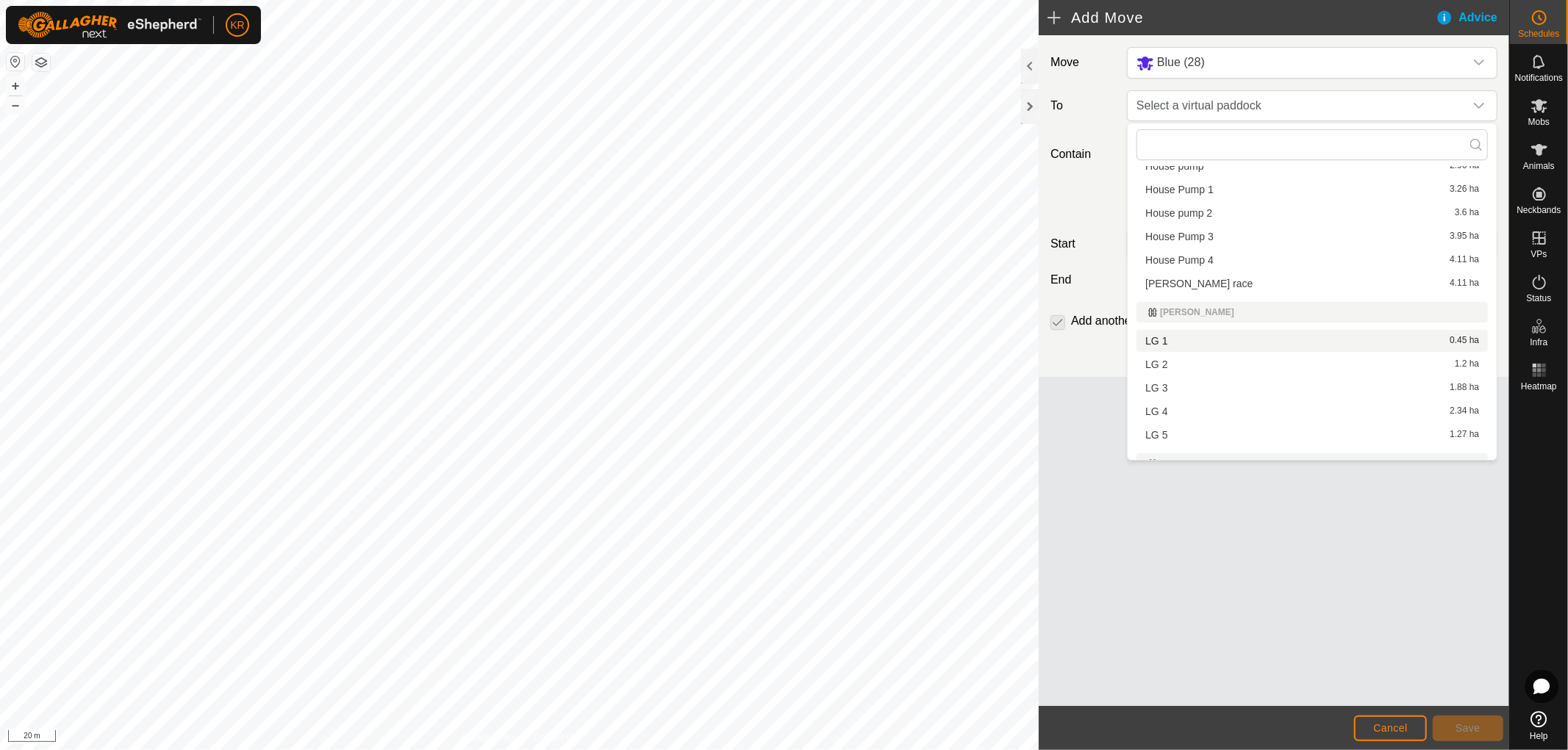
scroll to position [1270, 0]
click at [1177, 404] on li "LG 4 2.34 ha" at bounding box center [1312, 411] width 352 height 22
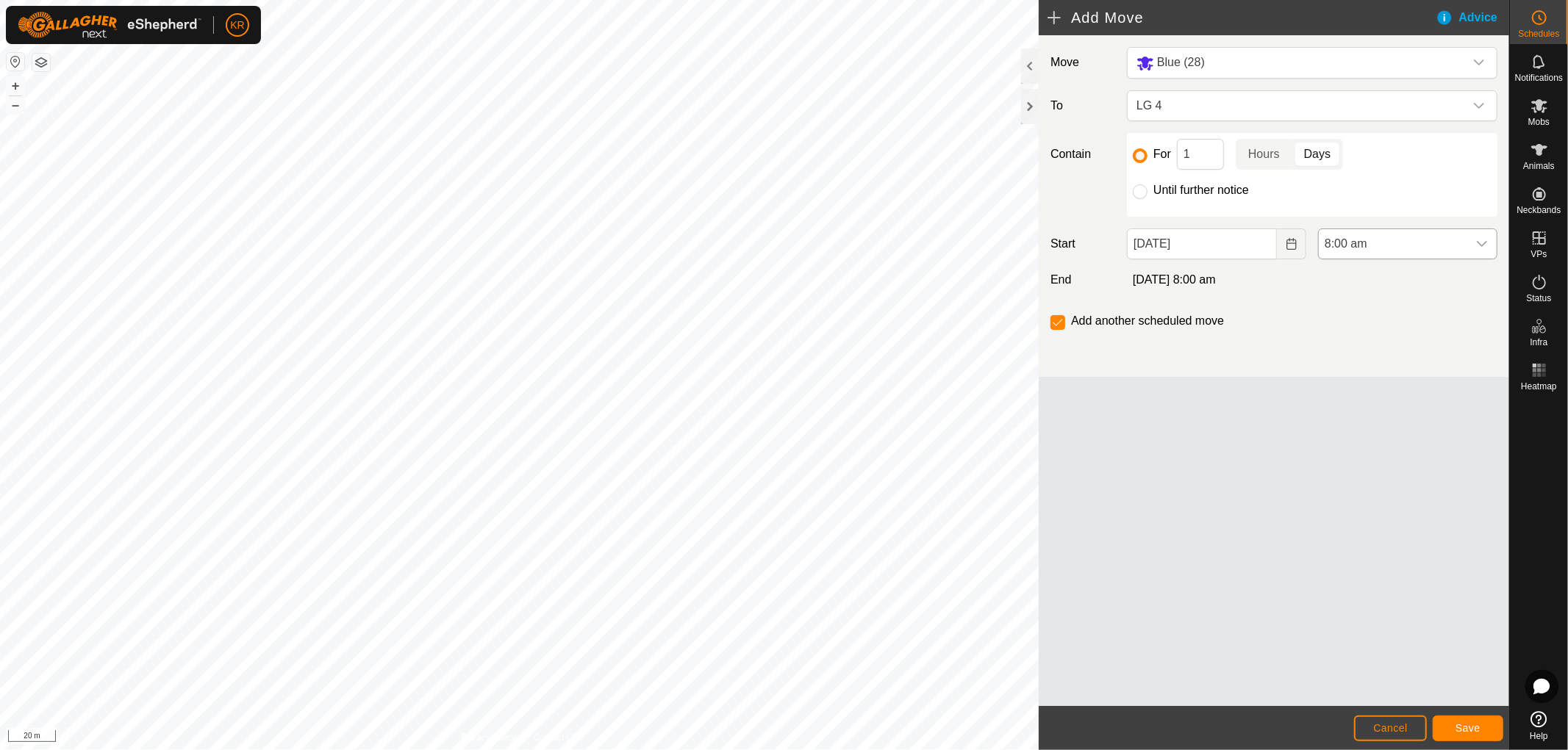
click at [1482, 248] on icon "dropdown trigger" at bounding box center [1481, 244] width 12 height 12
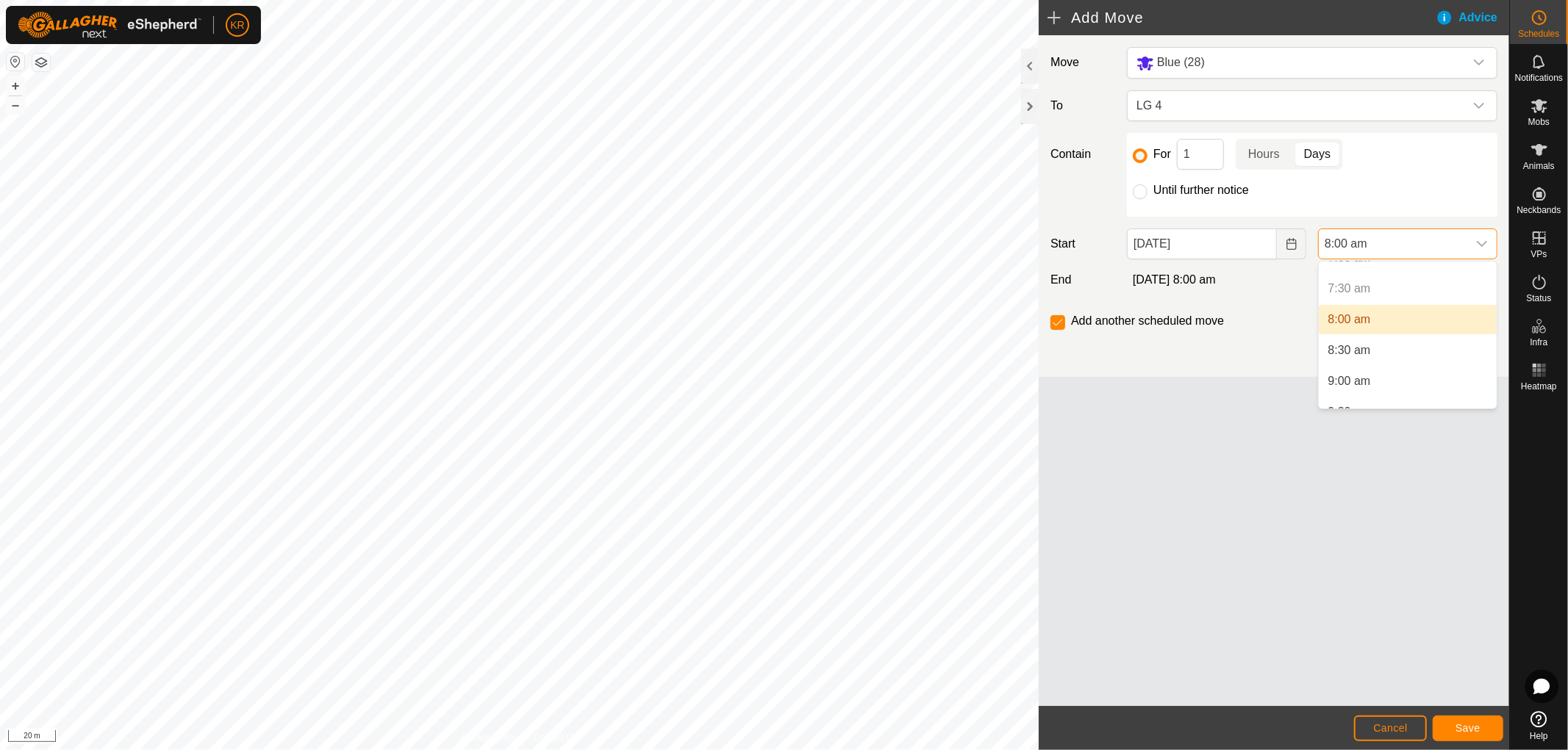
scroll to position [451, 0]
click at [1373, 380] on li "9:00 am" at bounding box center [1407, 381] width 178 height 29
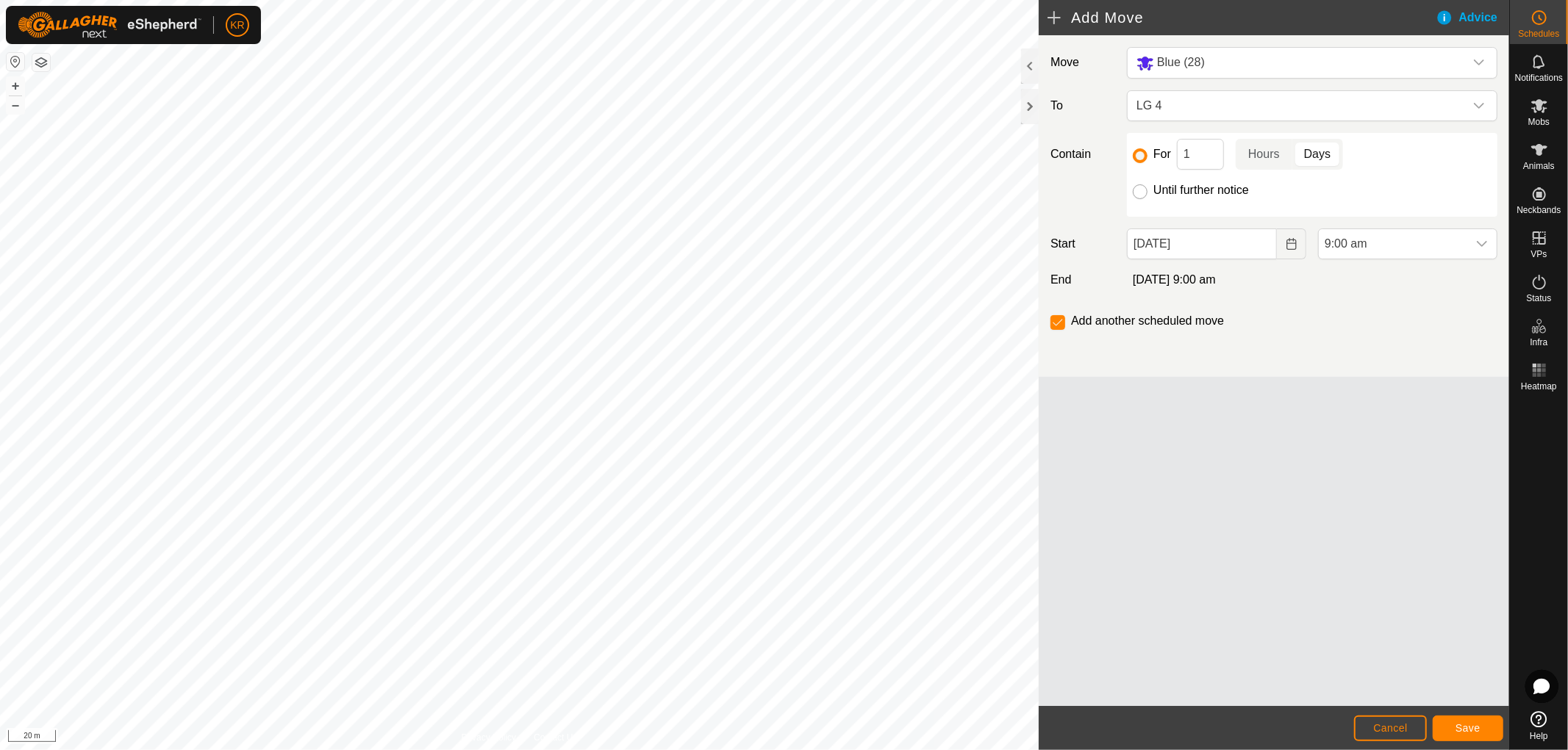
click at [1140, 197] on input "Until further notice" at bounding box center [1139, 191] width 15 height 15
radio input "true"
checkbox input "false"
click at [1454, 725] on button "Save" at bounding box center [1468, 729] width 70 height 25
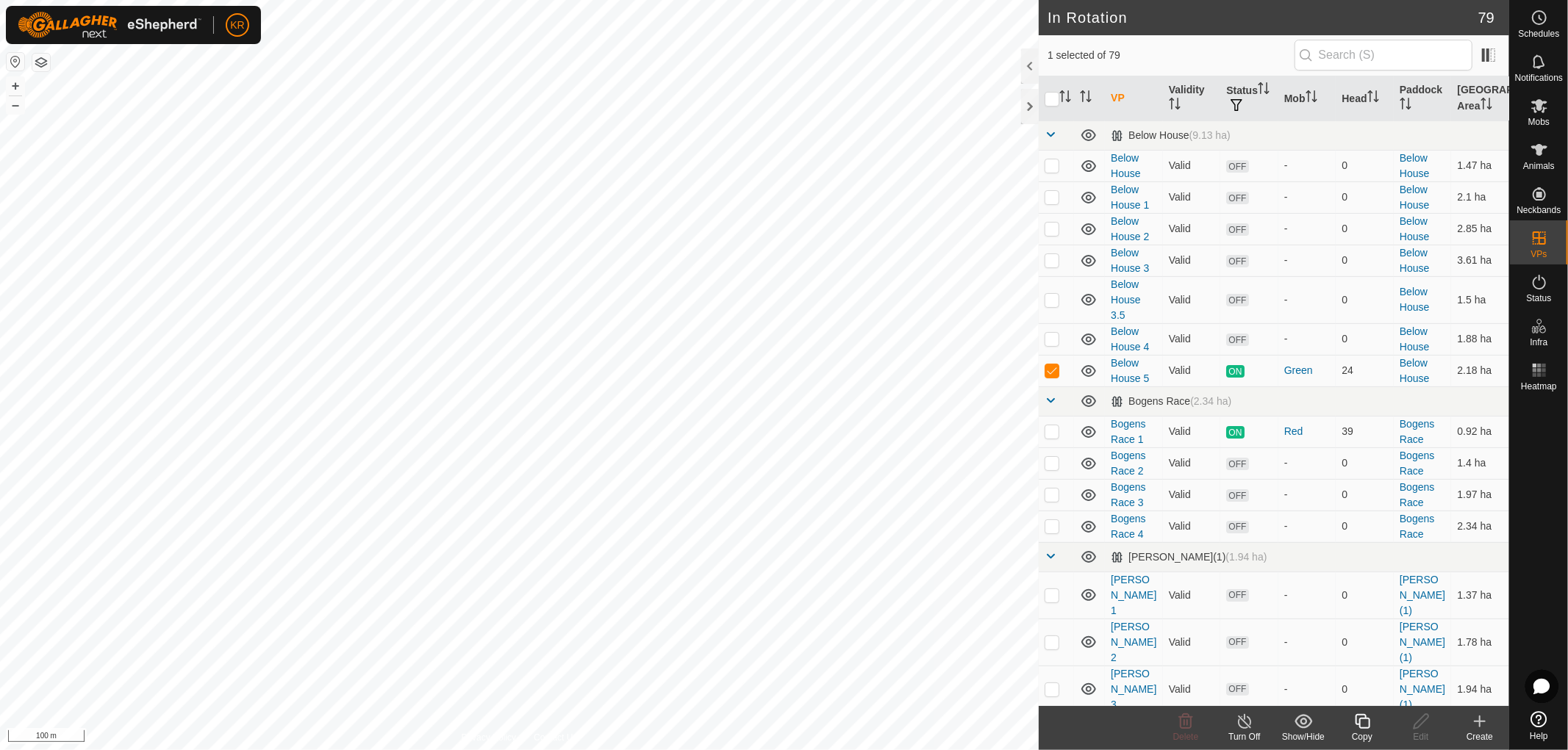
click at [1362, 721] on icon at bounding box center [1362, 722] width 19 height 18
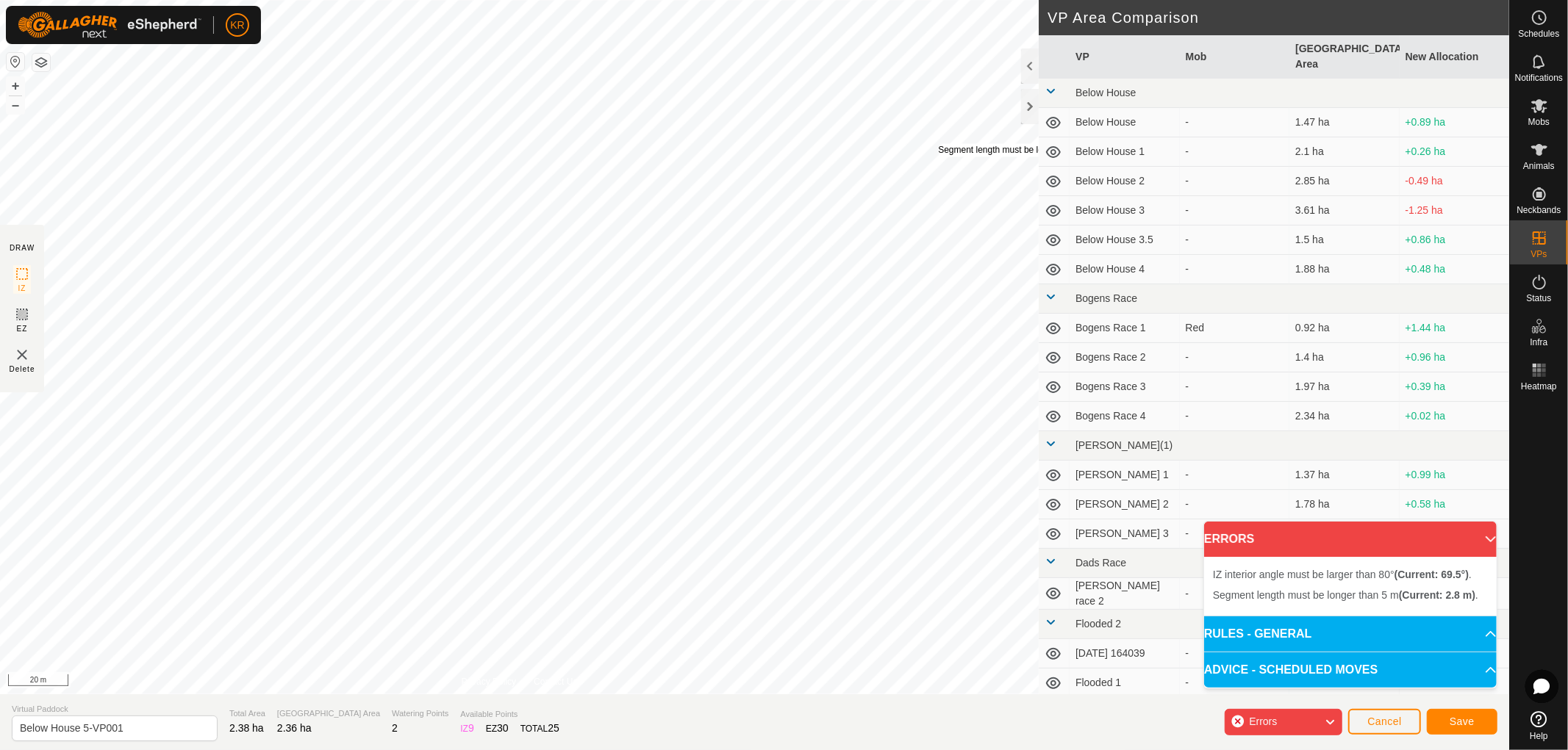
click at [938, 144] on div "Segment length must be longer than 5 m (Current: 2.8 m) ." at bounding box center [1051, 151] width 227 height 14
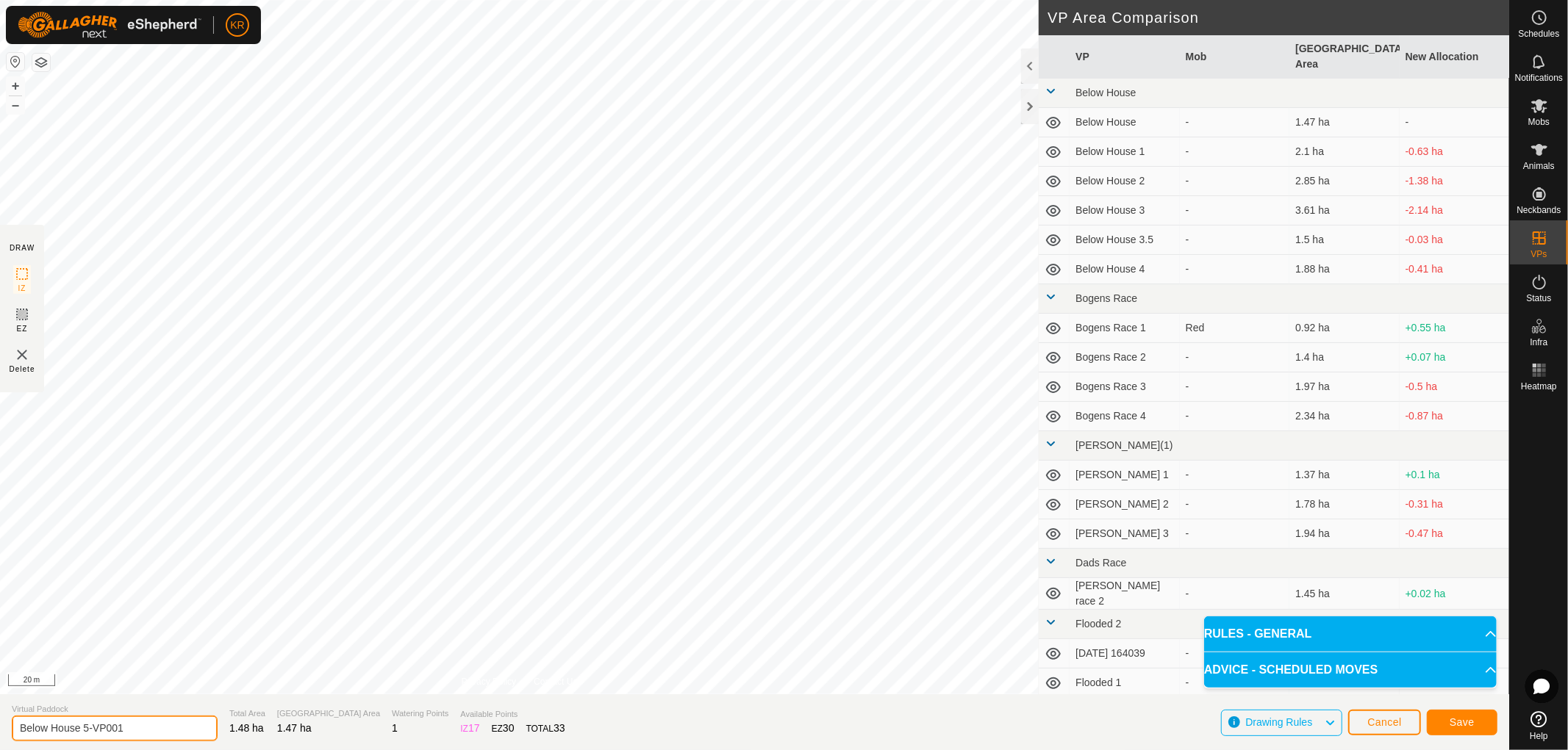
click at [134, 723] on input "Below House 5-VP001" at bounding box center [114, 729] width 205 height 25
type input "Below House 6"
click at [1465, 711] on button "Save" at bounding box center [1462, 723] width 70 height 25
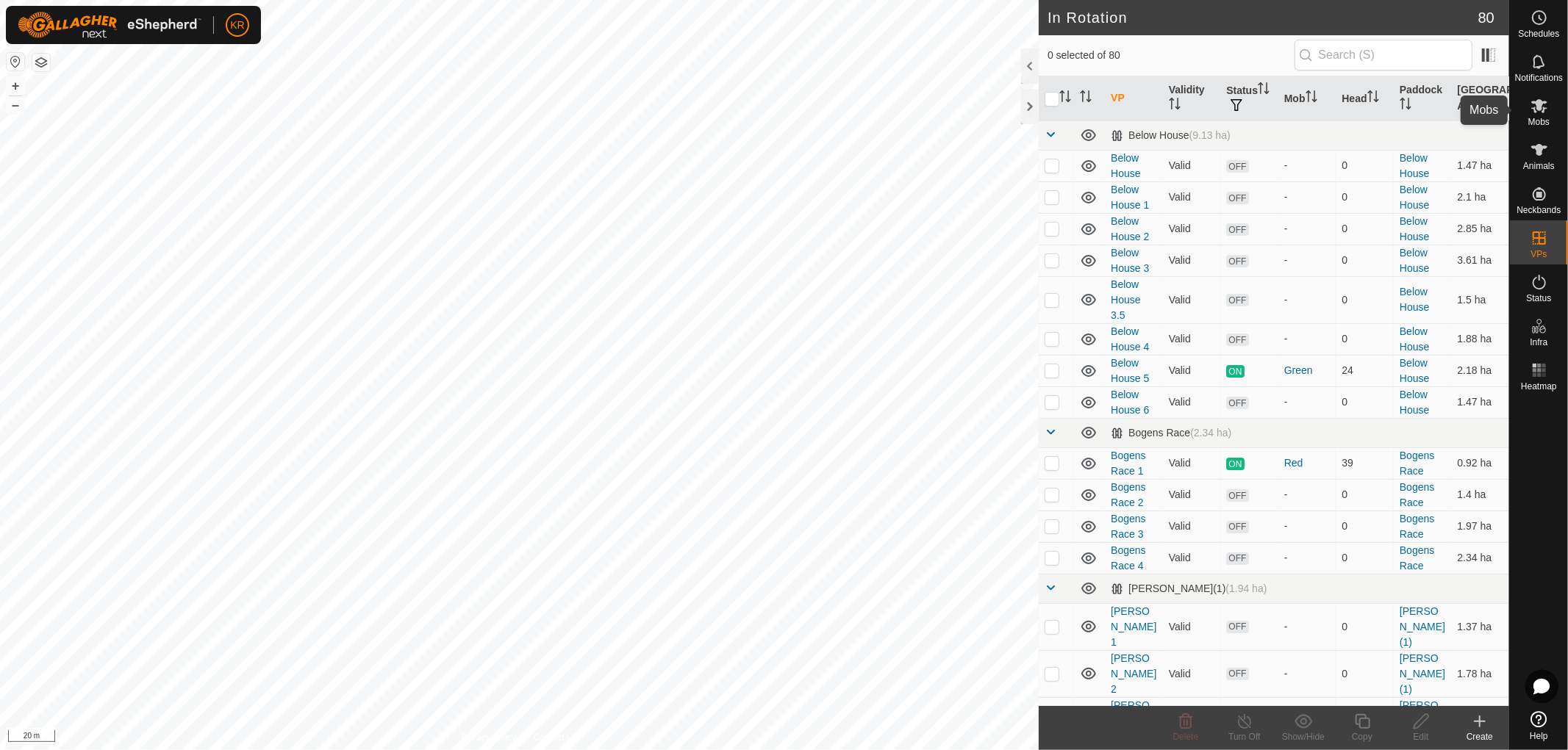
click at [1539, 118] on span "Mobs" at bounding box center [1539, 122] width 21 height 9
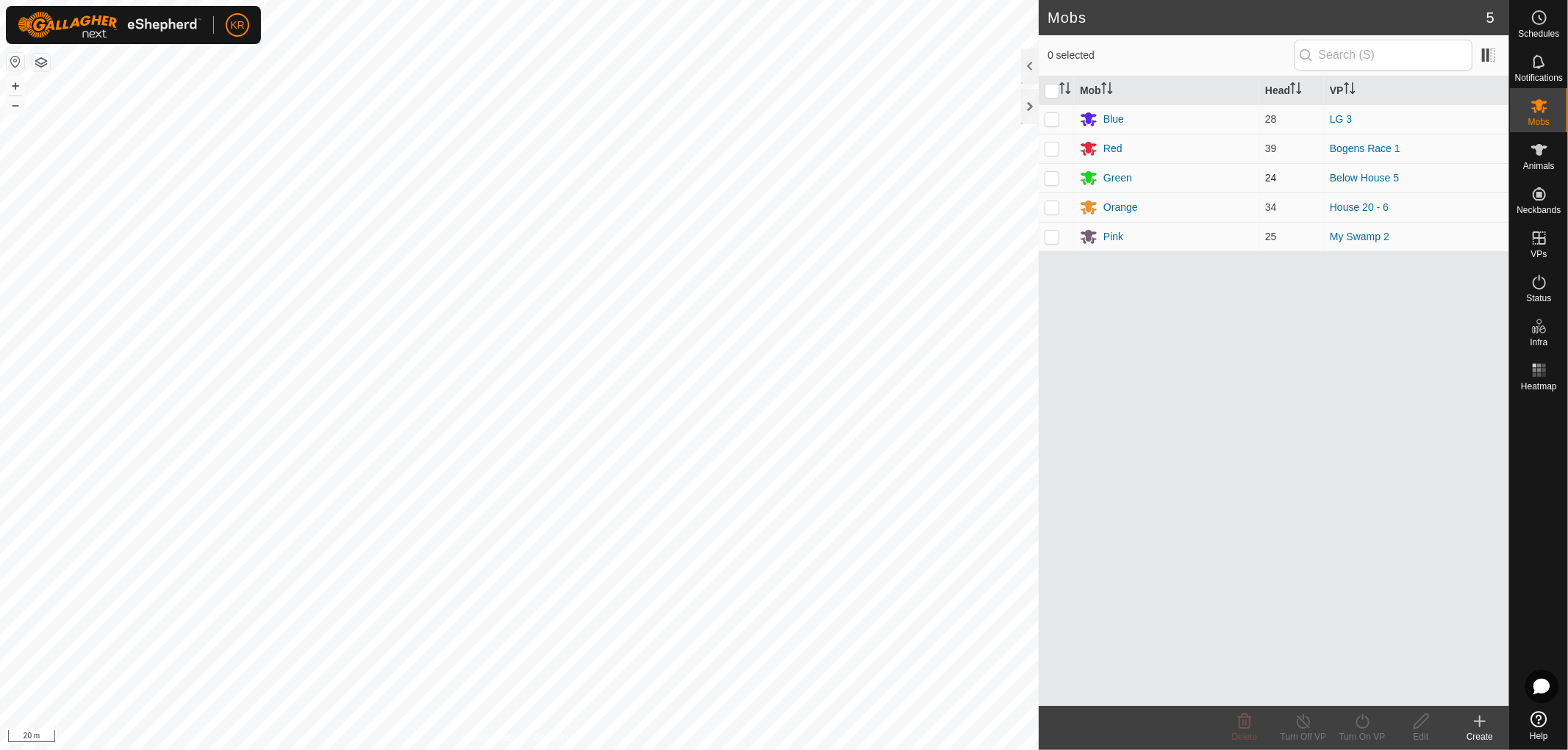
click at [1056, 177] on p-checkbox at bounding box center [1051, 178] width 15 height 12
checkbox input "true"
click at [1358, 716] on icon at bounding box center [1362, 722] width 19 height 18
click at [1360, 689] on link "Now" at bounding box center [1405, 690] width 145 height 29
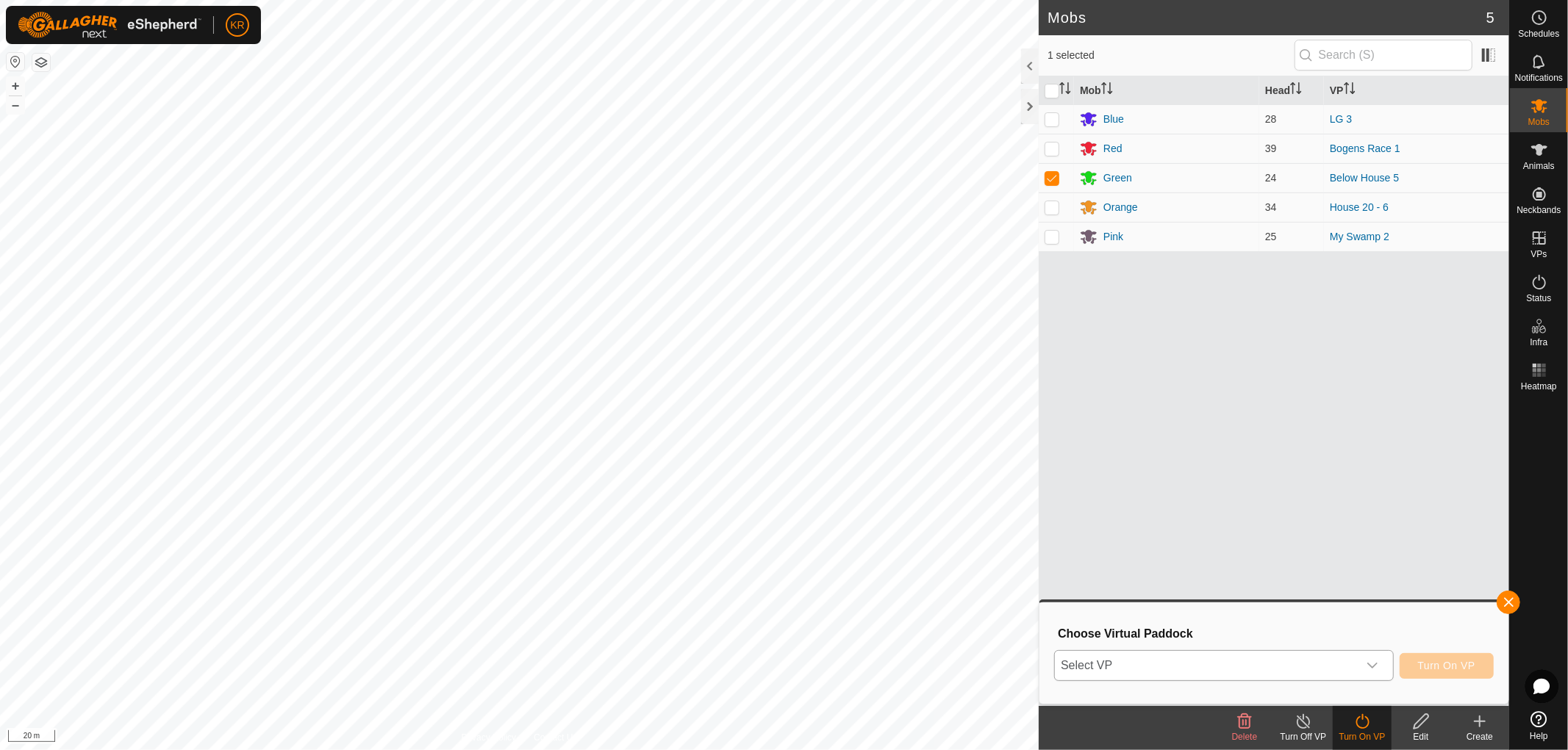
click at [1372, 657] on div "dropdown trigger" at bounding box center [1372, 666] width 29 height 29
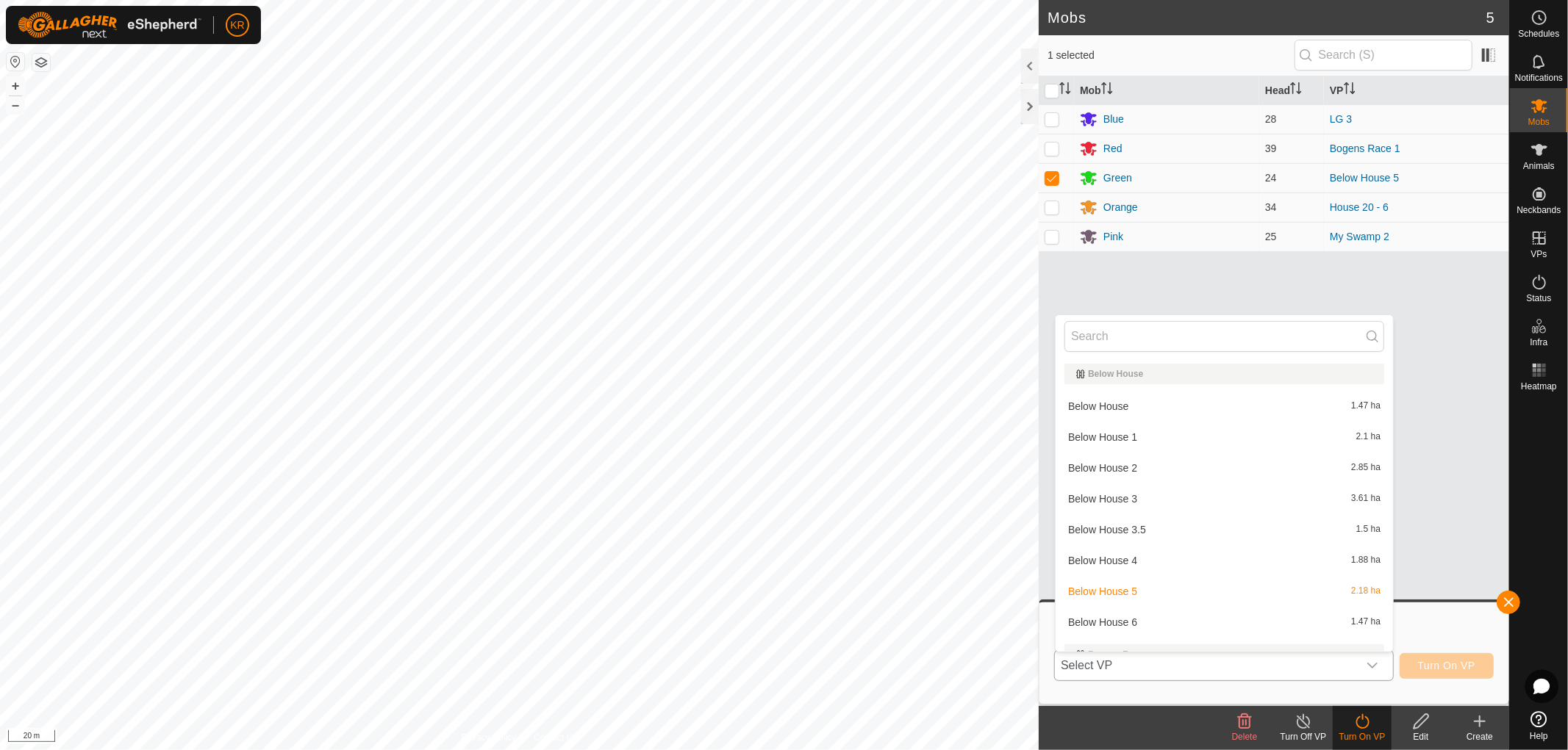
click at [1156, 622] on li "Below House 6 1.47 ha" at bounding box center [1224, 622] width 337 height 29
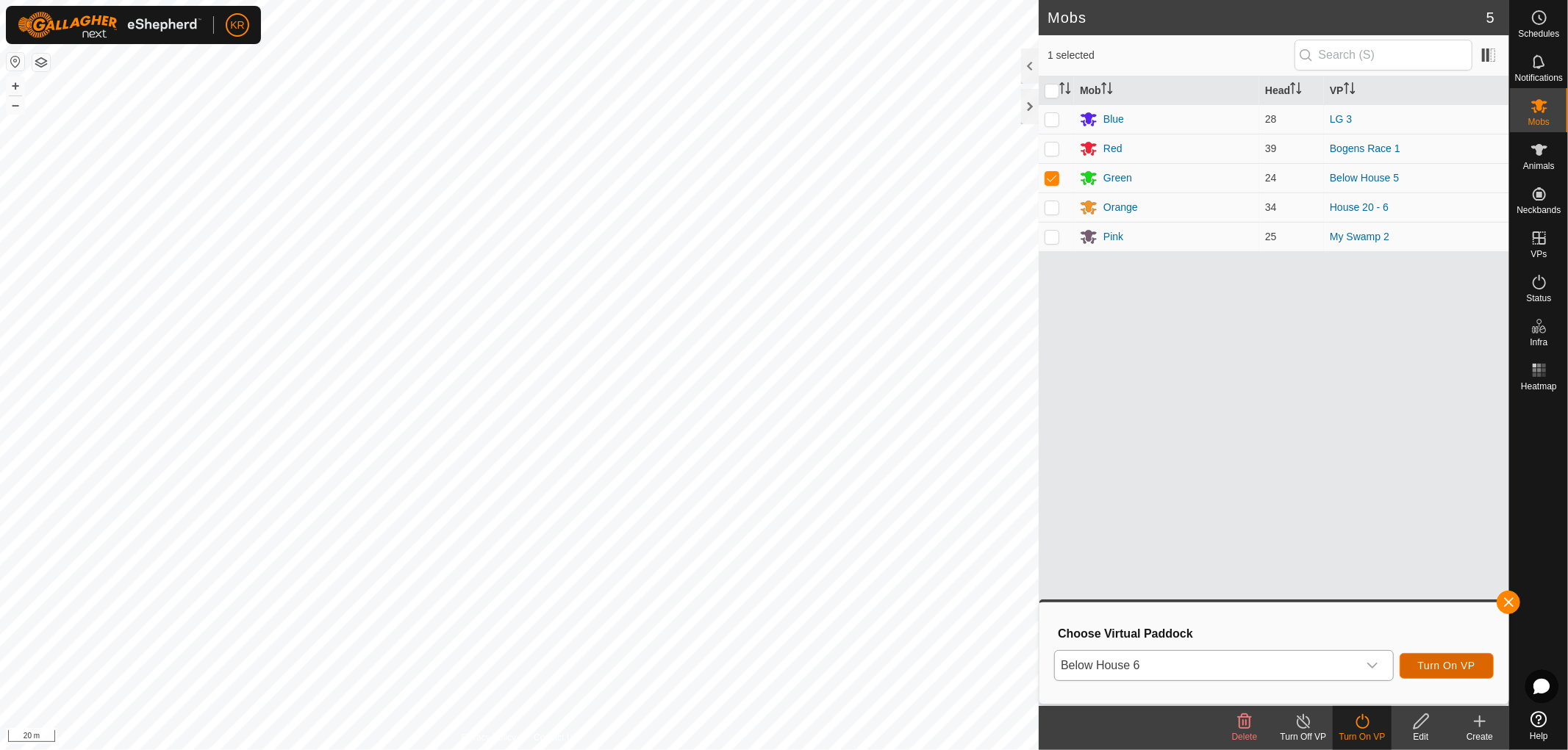
click at [1466, 664] on span "Turn On VP" at bounding box center [1446, 666] width 57 height 12
